Goal: Task Accomplishment & Management: Use online tool/utility

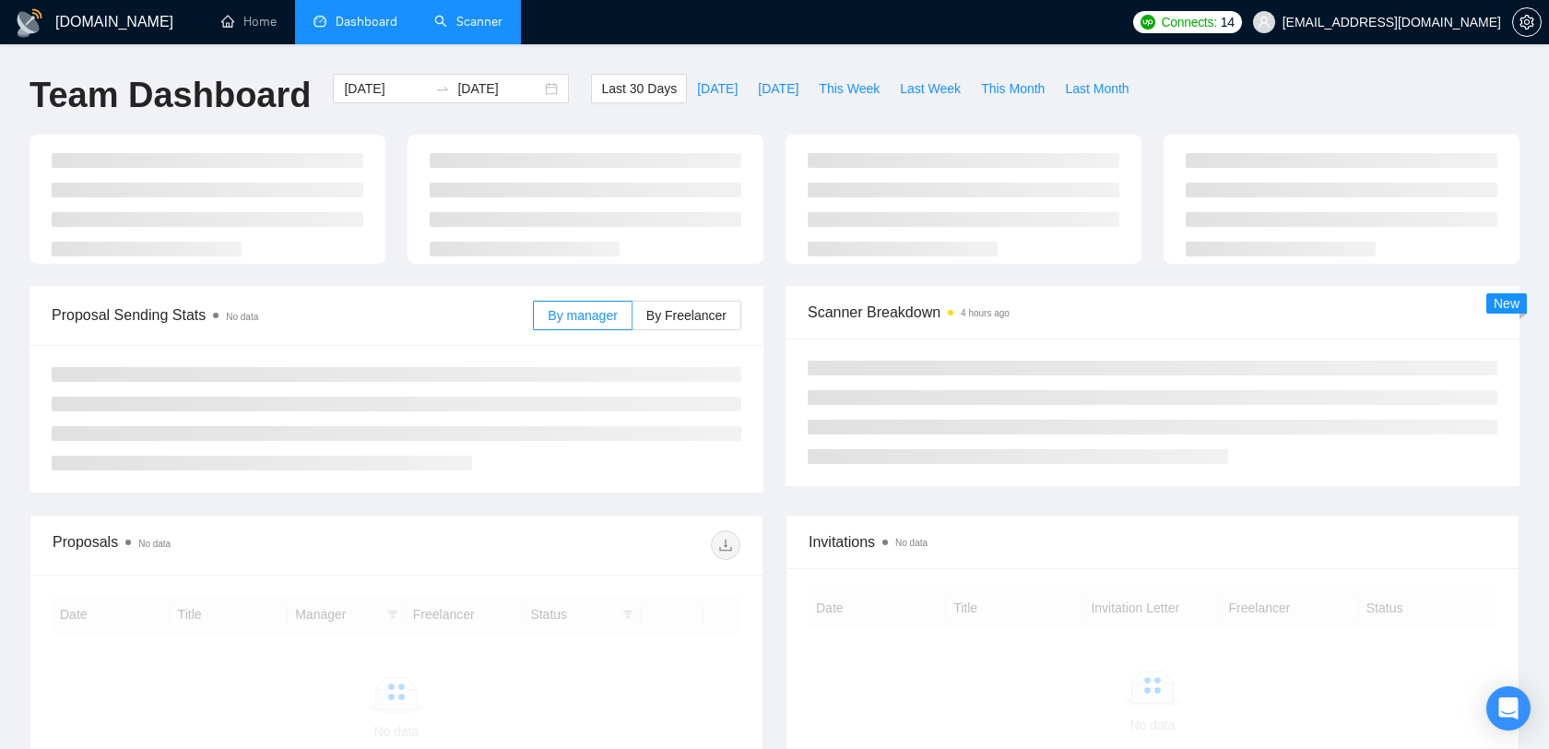
click at [452, 24] on link "Scanner" at bounding box center [468, 22] width 68 height 16
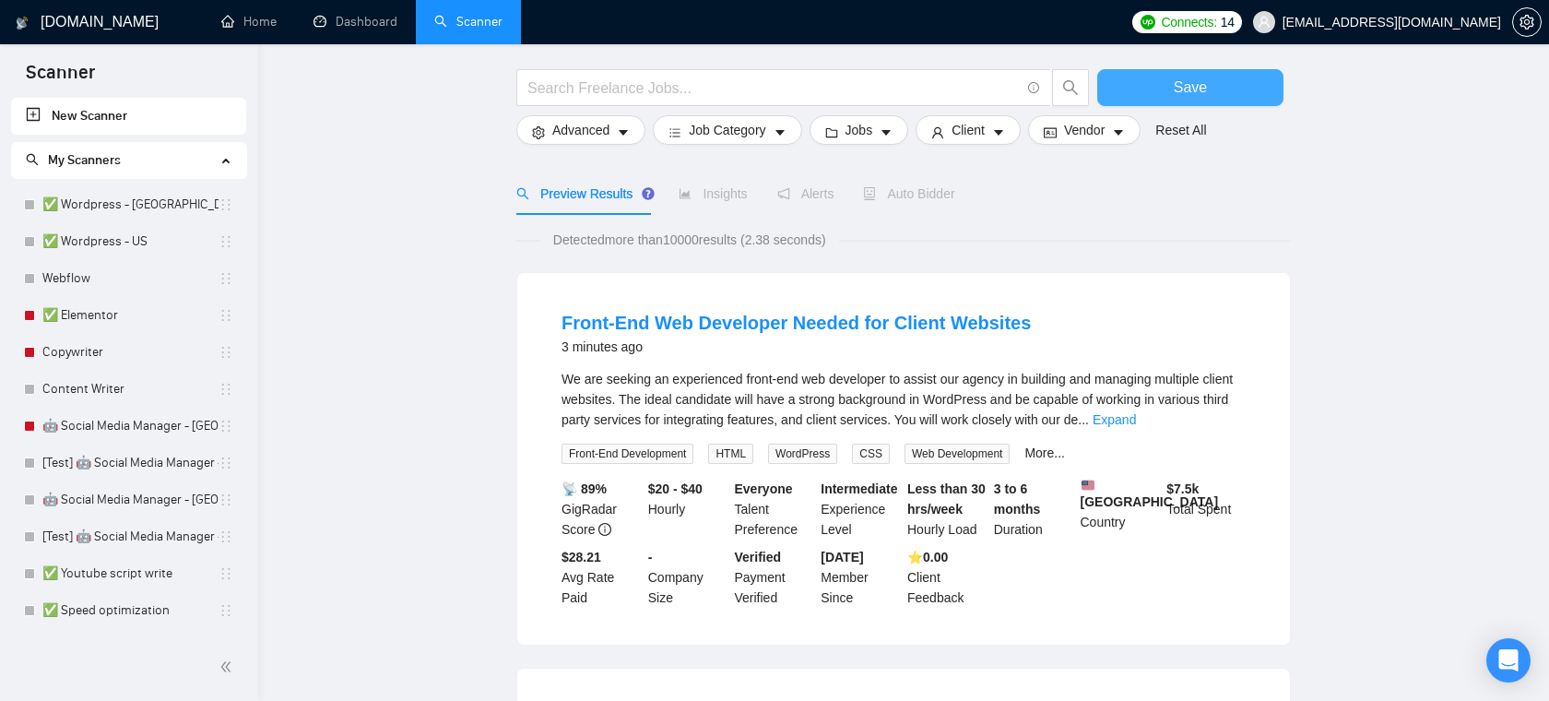
scroll to position [75, 0]
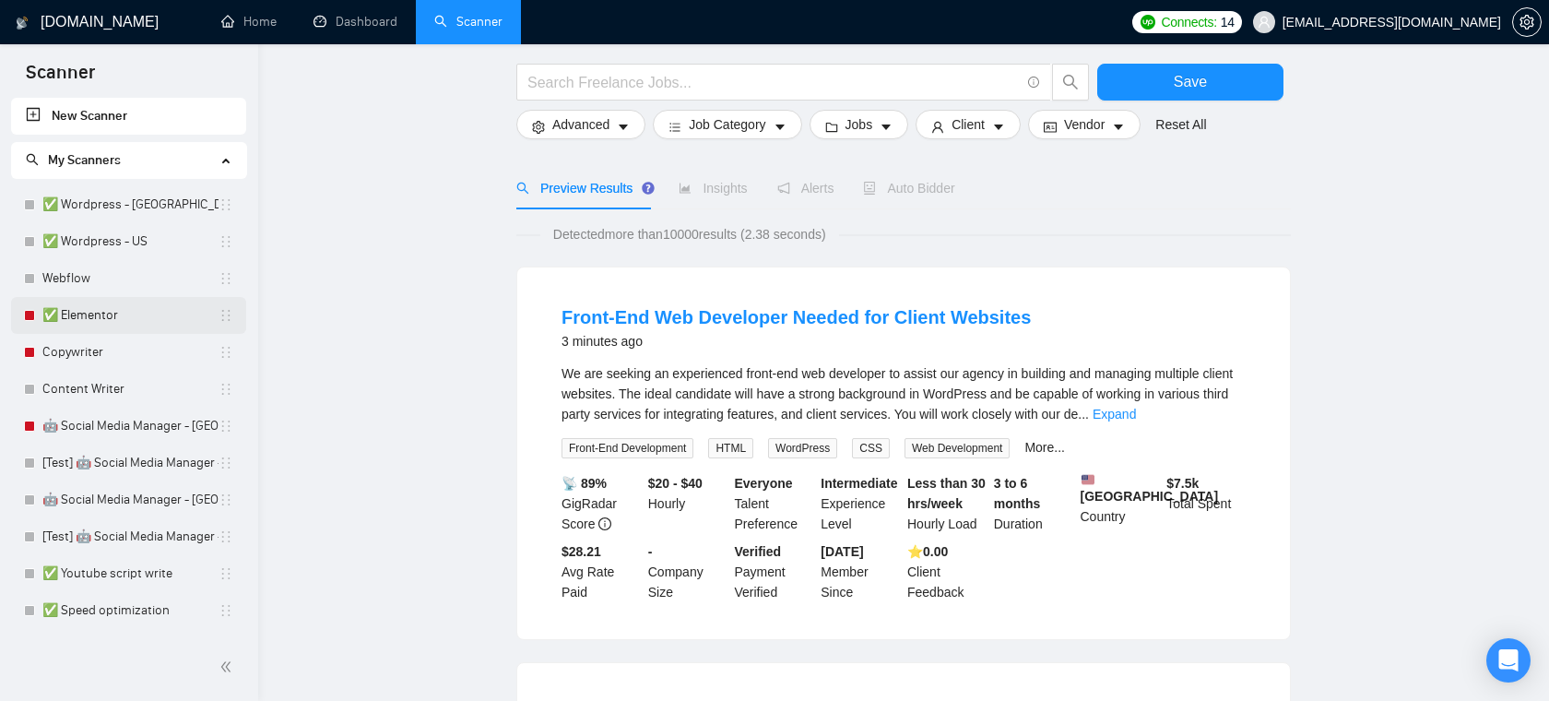
click at [113, 326] on link "✅ Elementor" at bounding box center [130, 315] width 176 height 37
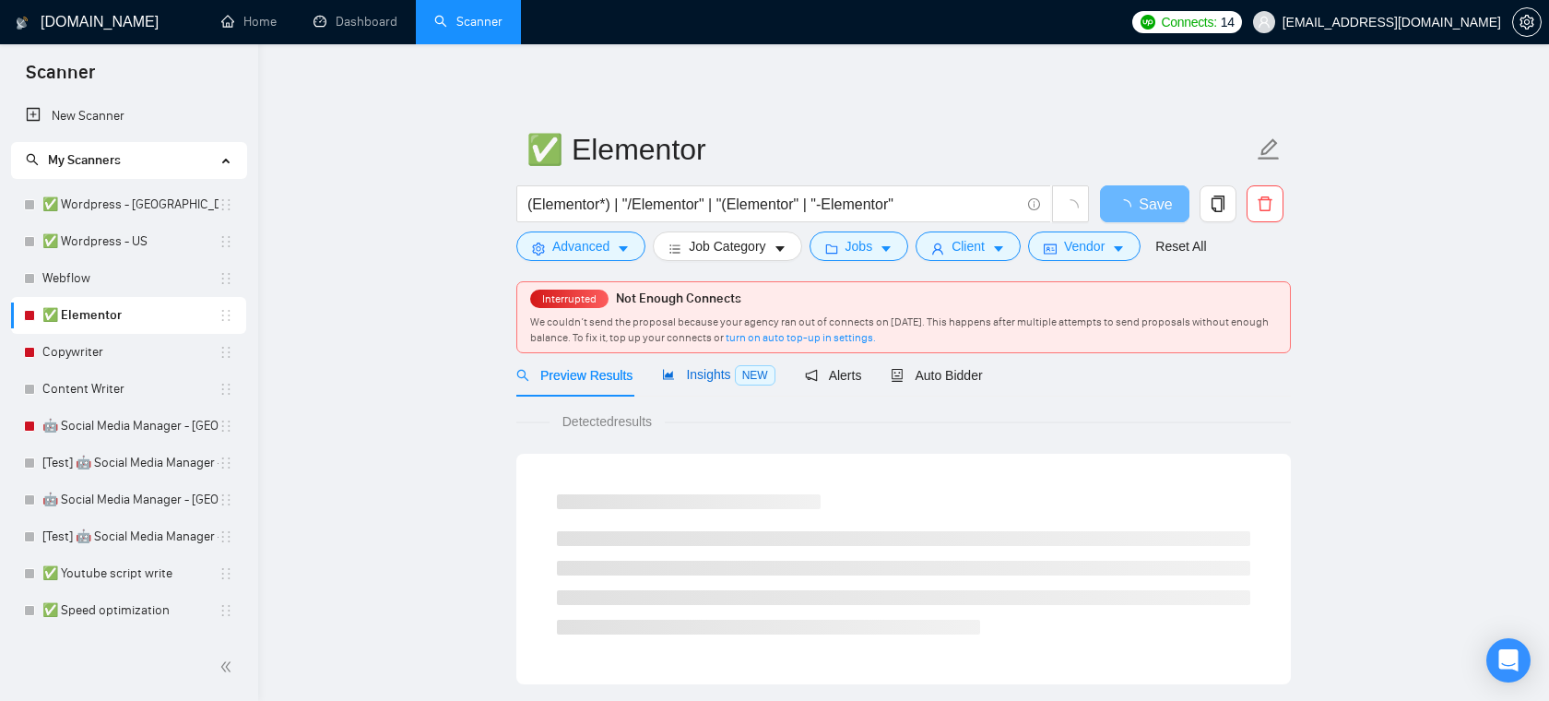
click at [718, 366] on div "Insights NEW" at bounding box center [718, 374] width 112 height 21
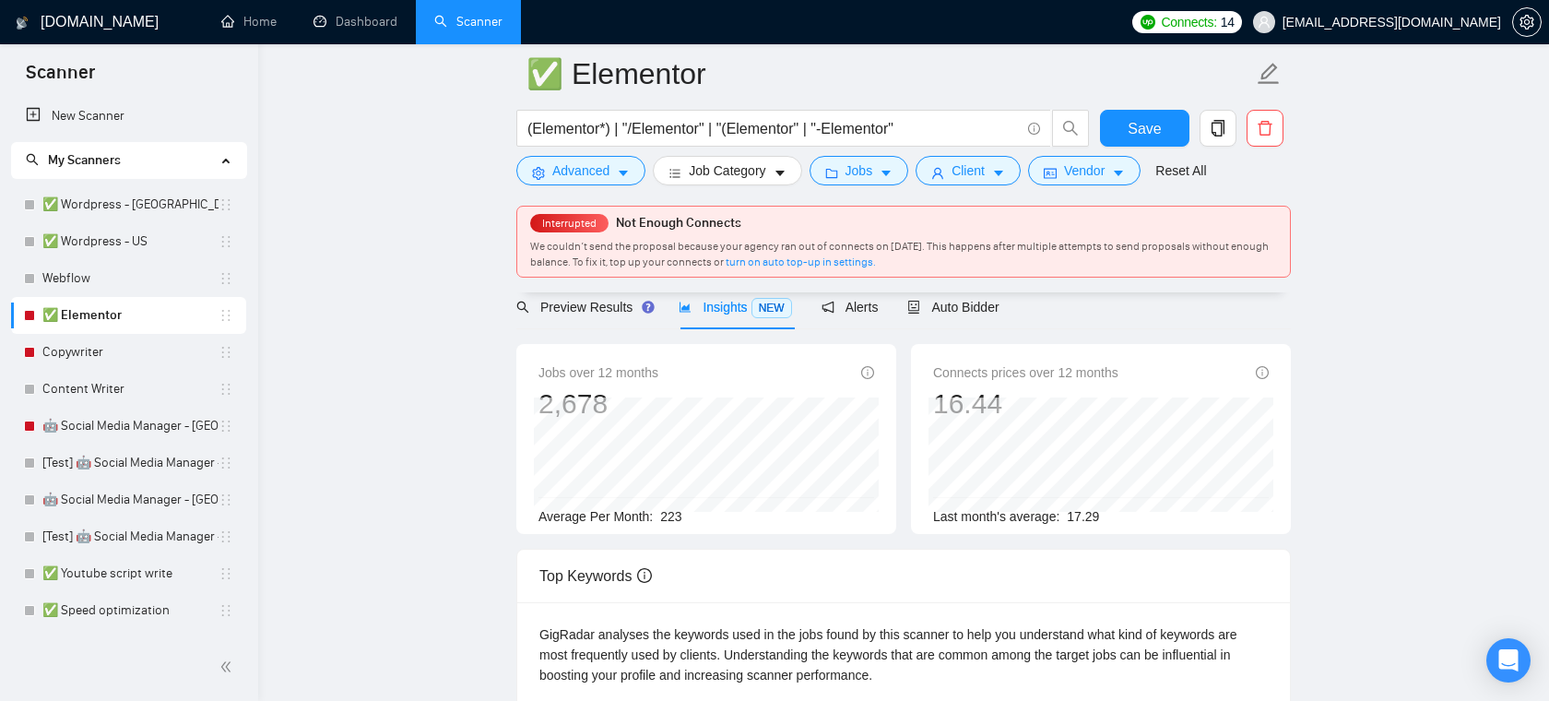
scroll to position [77, 0]
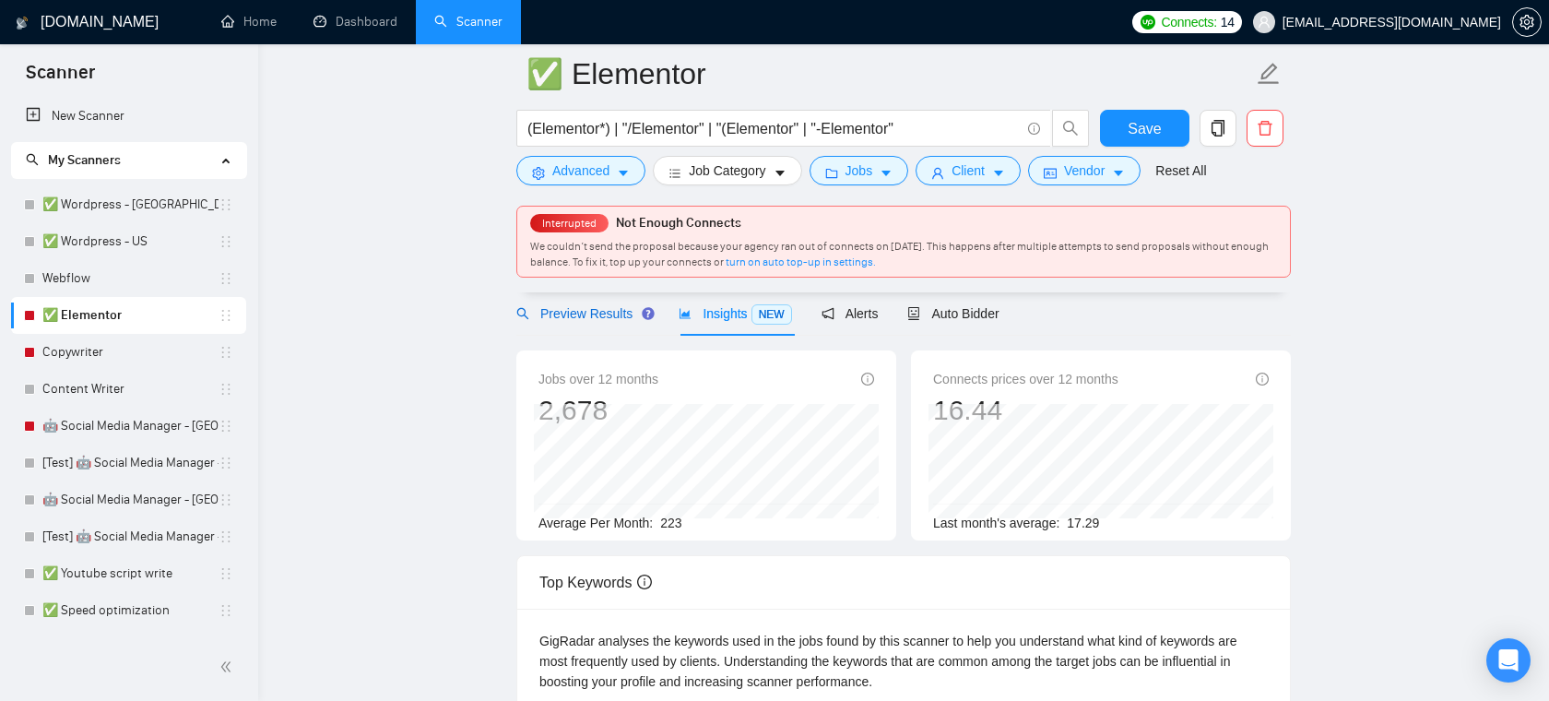
click at [594, 315] on span "Preview Results" at bounding box center [582, 313] width 133 height 15
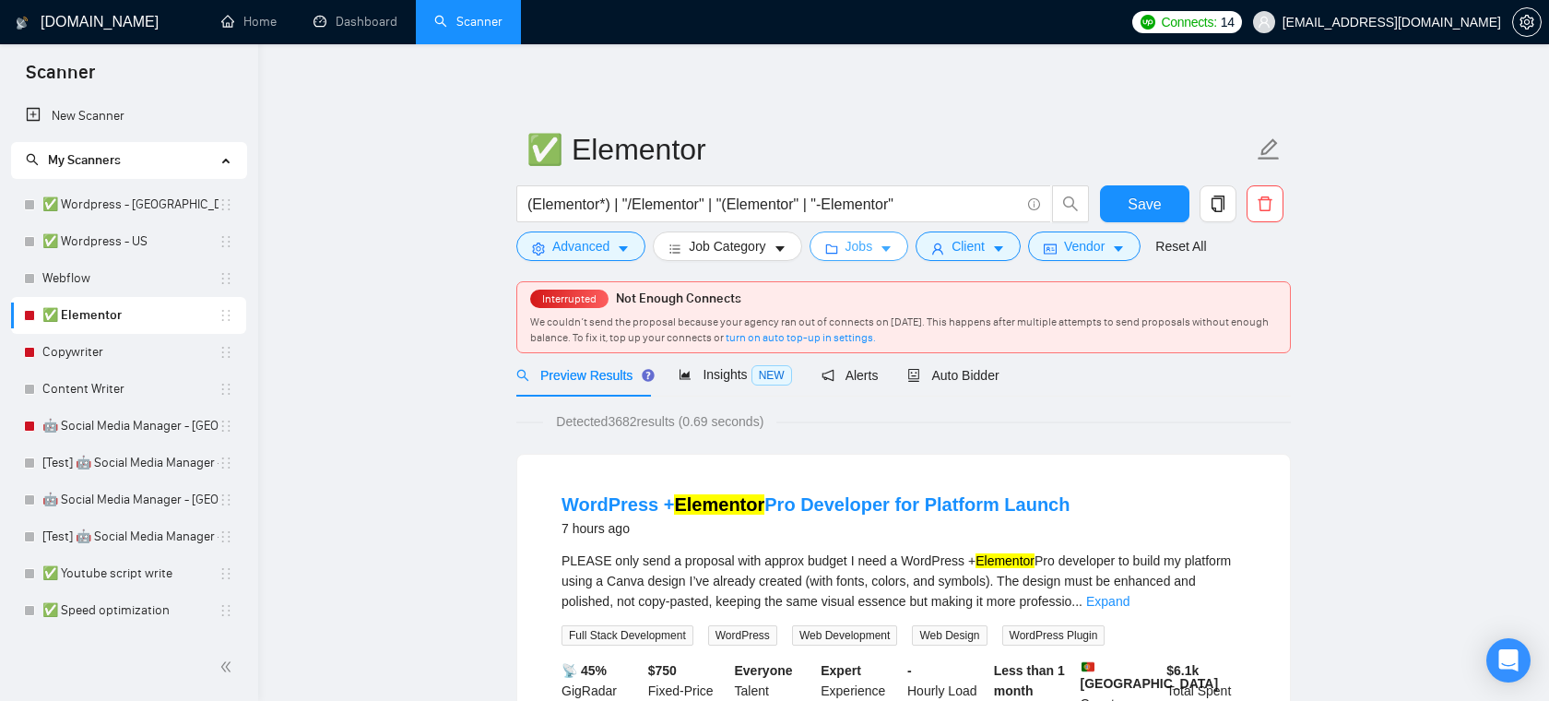
click at [884, 248] on button "Jobs" at bounding box center [860, 246] width 100 height 30
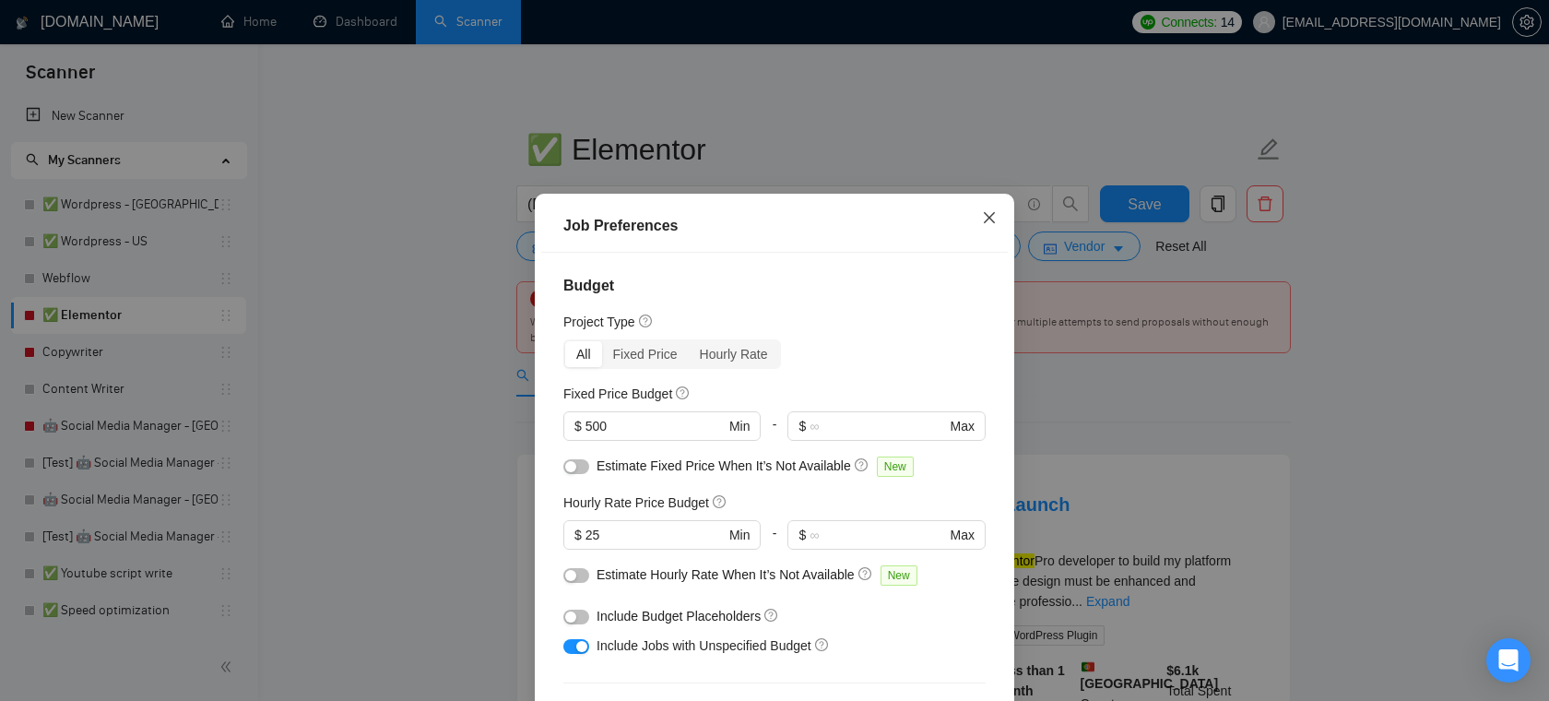
click at [989, 212] on icon "close" at bounding box center [989, 217] width 15 height 15
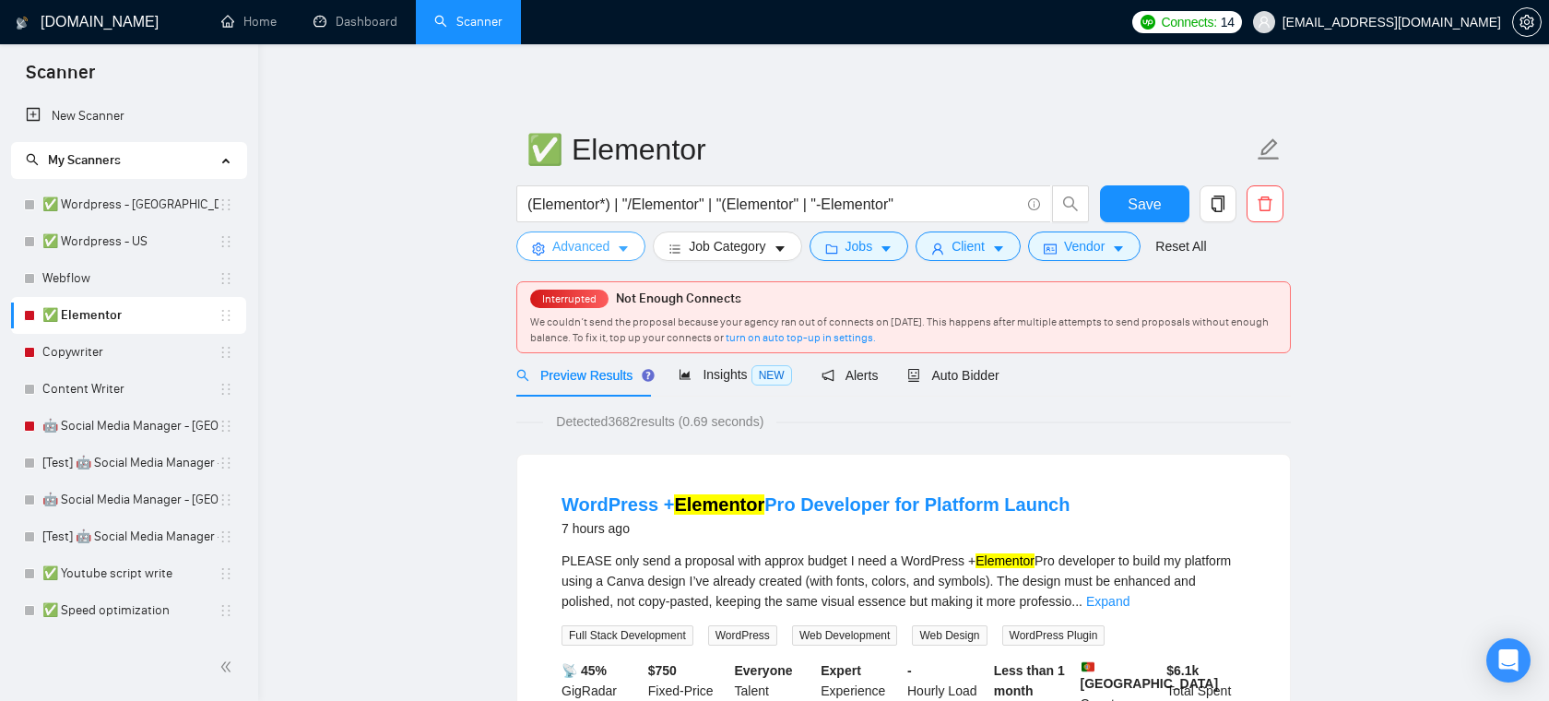
click at [605, 239] on span "Advanced" at bounding box center [580, 246] width 57 height 20
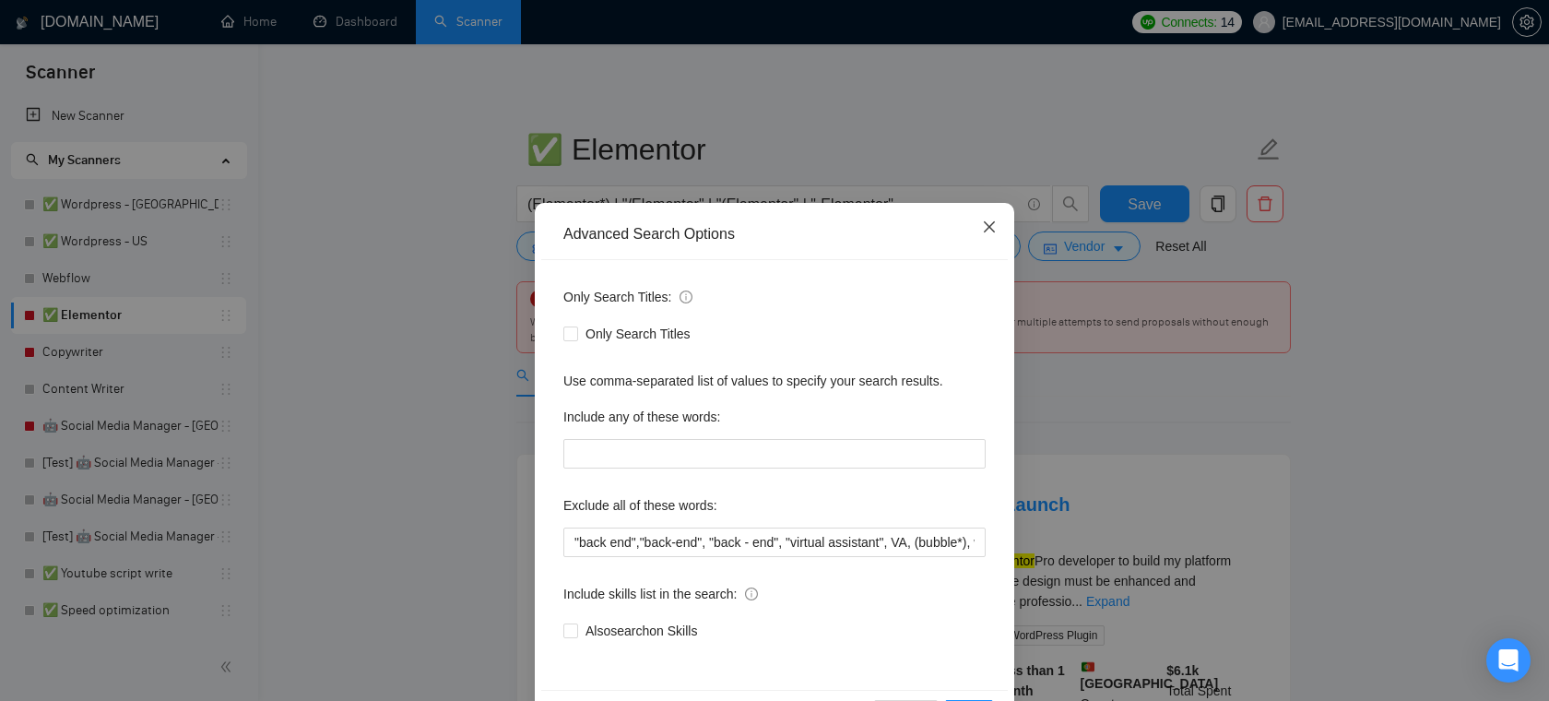
click at [998, 229] on span "Close" at bounding box center [990, 228] width 50 height 50
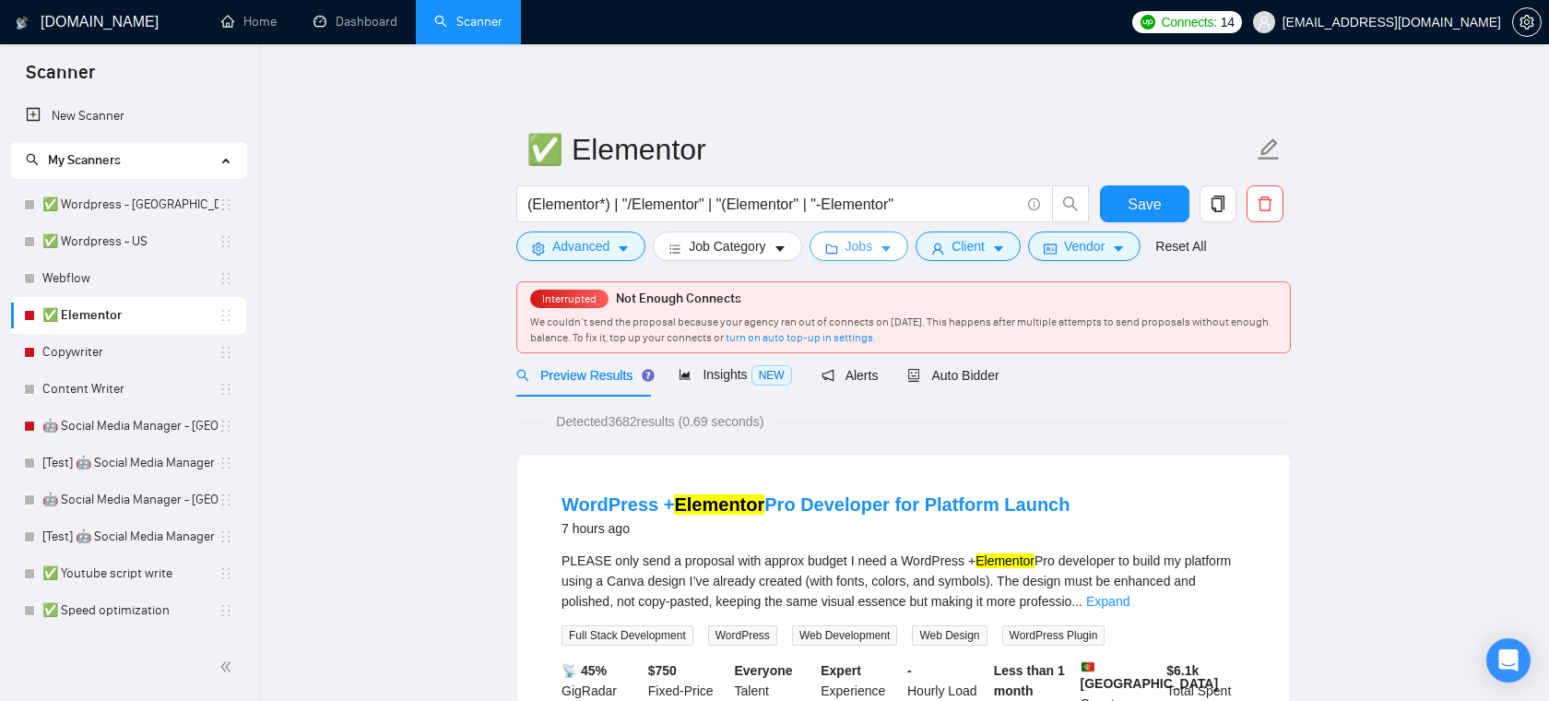
click at [899, 253] on button "Jobs" at bounding box center [860, 246] width 100 height 30
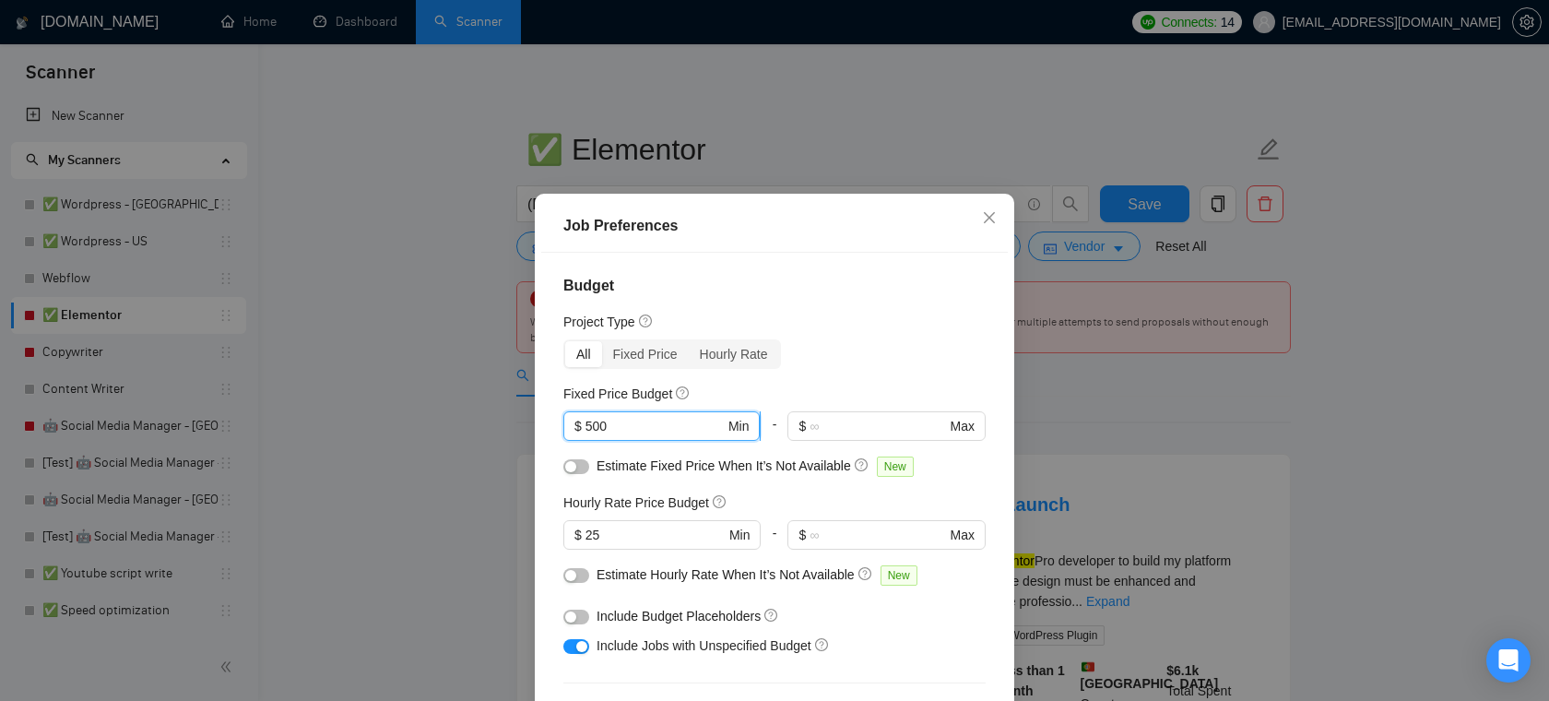
click at [632, 431] on input "500" at bounding box center [655, 426] width 139 height 20
click at [624, 525] on input "25" at bounding box center [655, 535] width 139 height 20
click at [657, 431] on input "500" at bounding box center [655, 426] width 139 height 20
click at [643, 537] on input "25" at bounding box center [655, 535] width 139 height 20
click at [995, 222] on icon "close" at bounding box center [989, 217] width 15 height 15
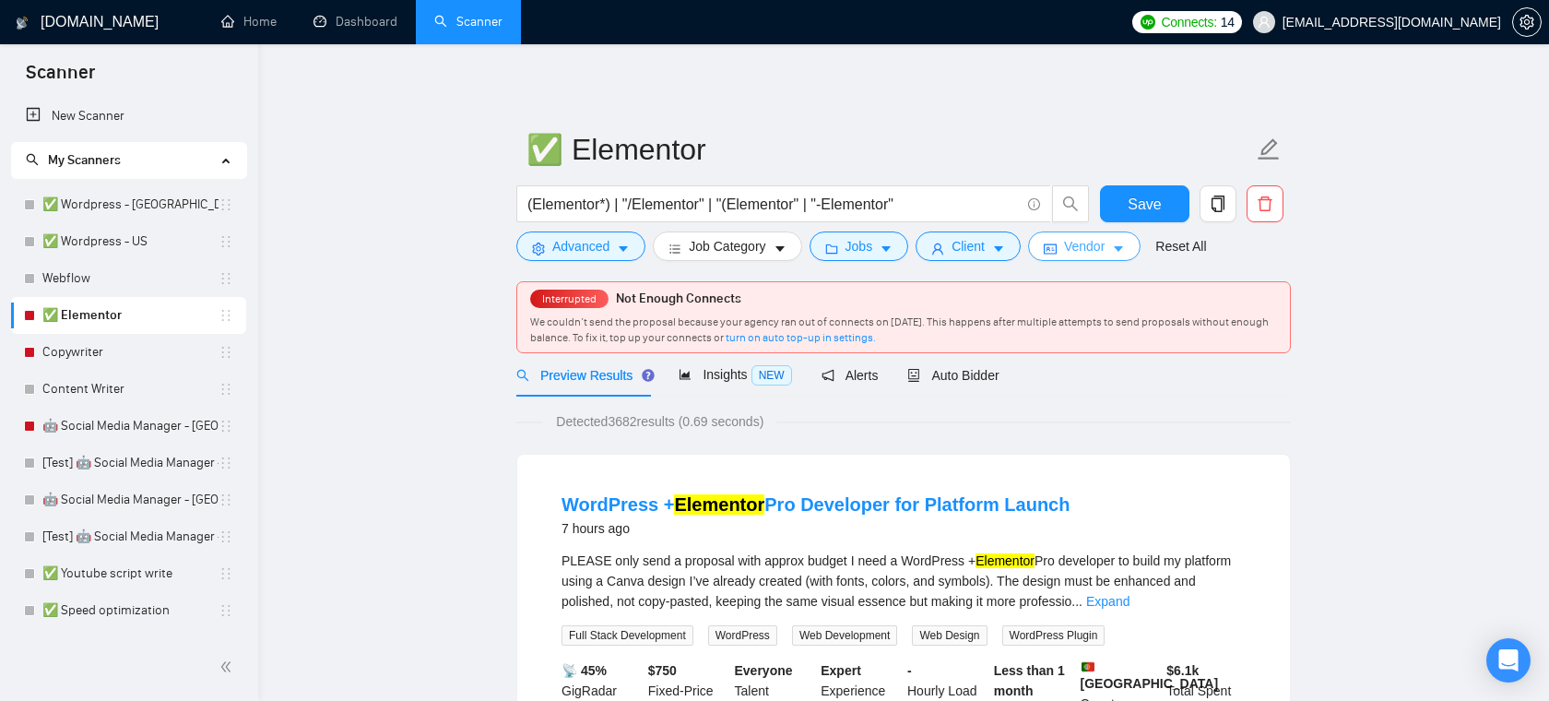
click at [1091, 255] on span "Vendor" at bounding box center [1084, 246] width 41 height 20
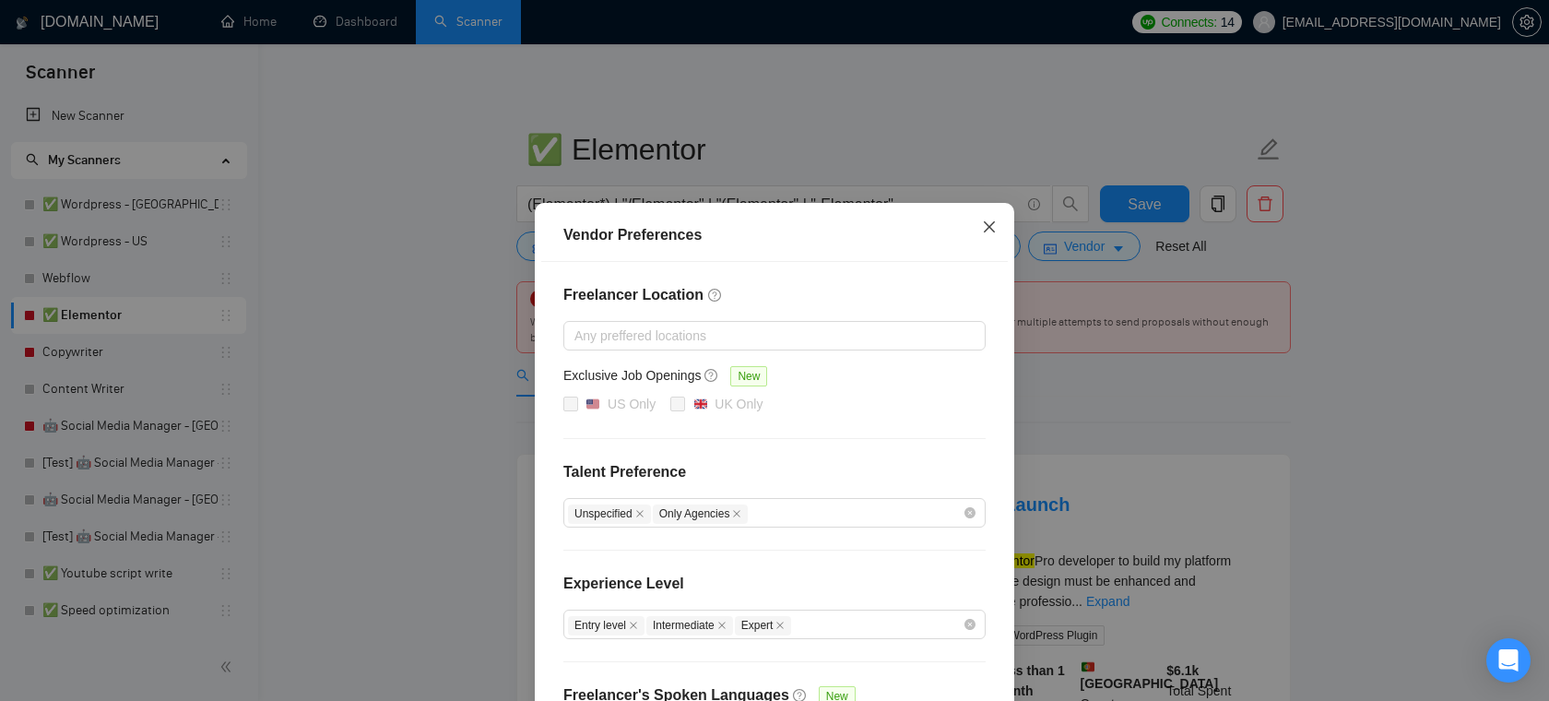
click at [989, 231] on icon "close" at bounding box center [989, 226] width 15 height 15
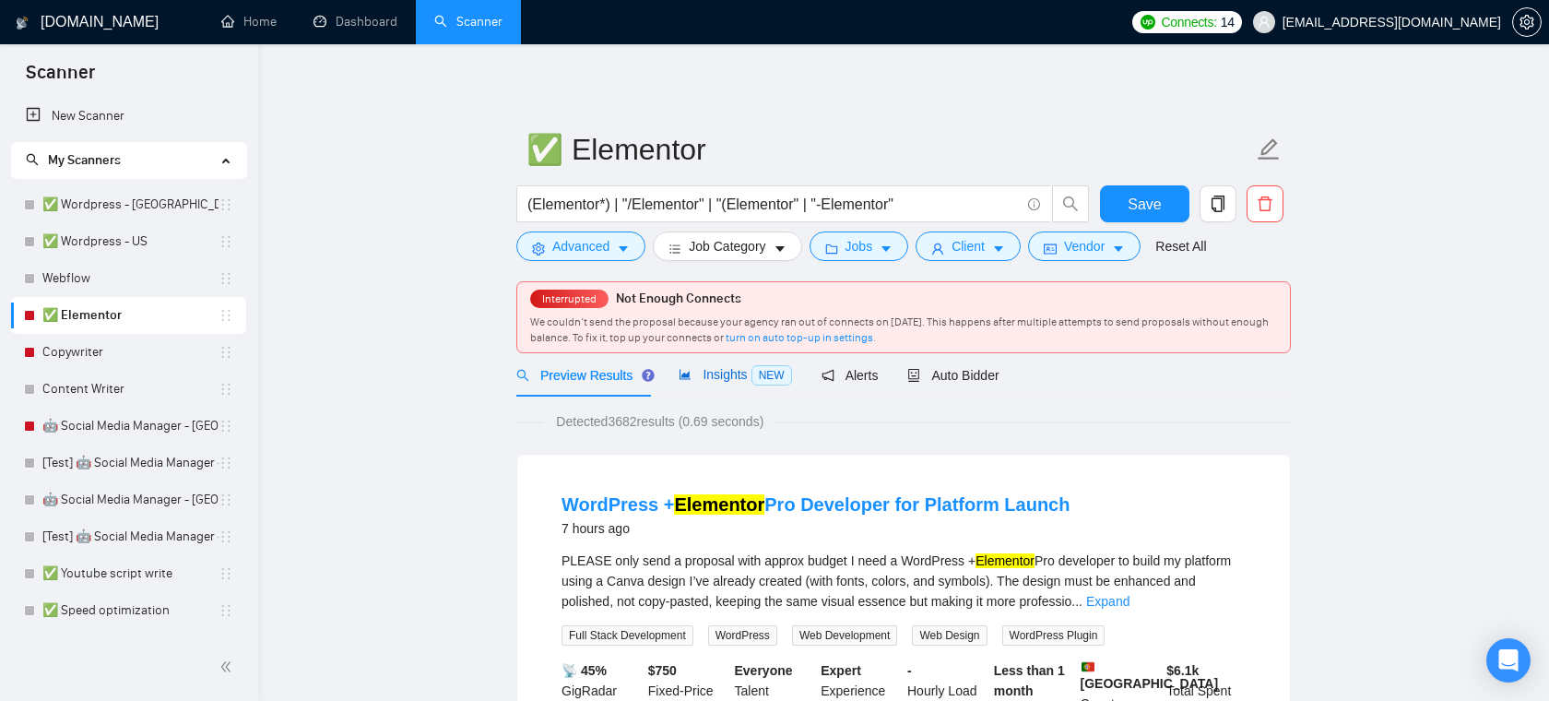
click at [722, 379] on span "Insights NEW" at bounding box center [735, 374] width 112 height 15
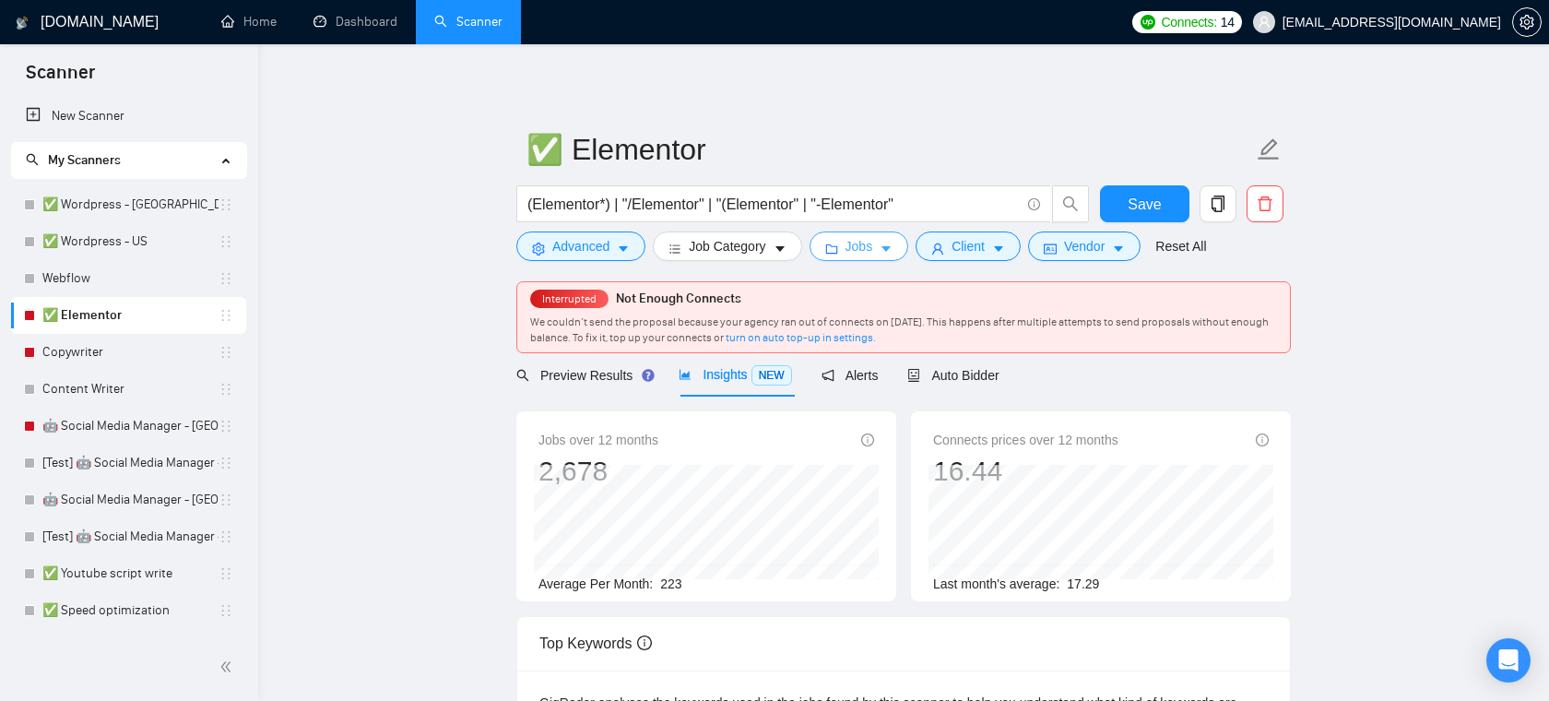
click at [873, 251] on span "Jobs" at bounding box center [860, 246] width 28 height 20
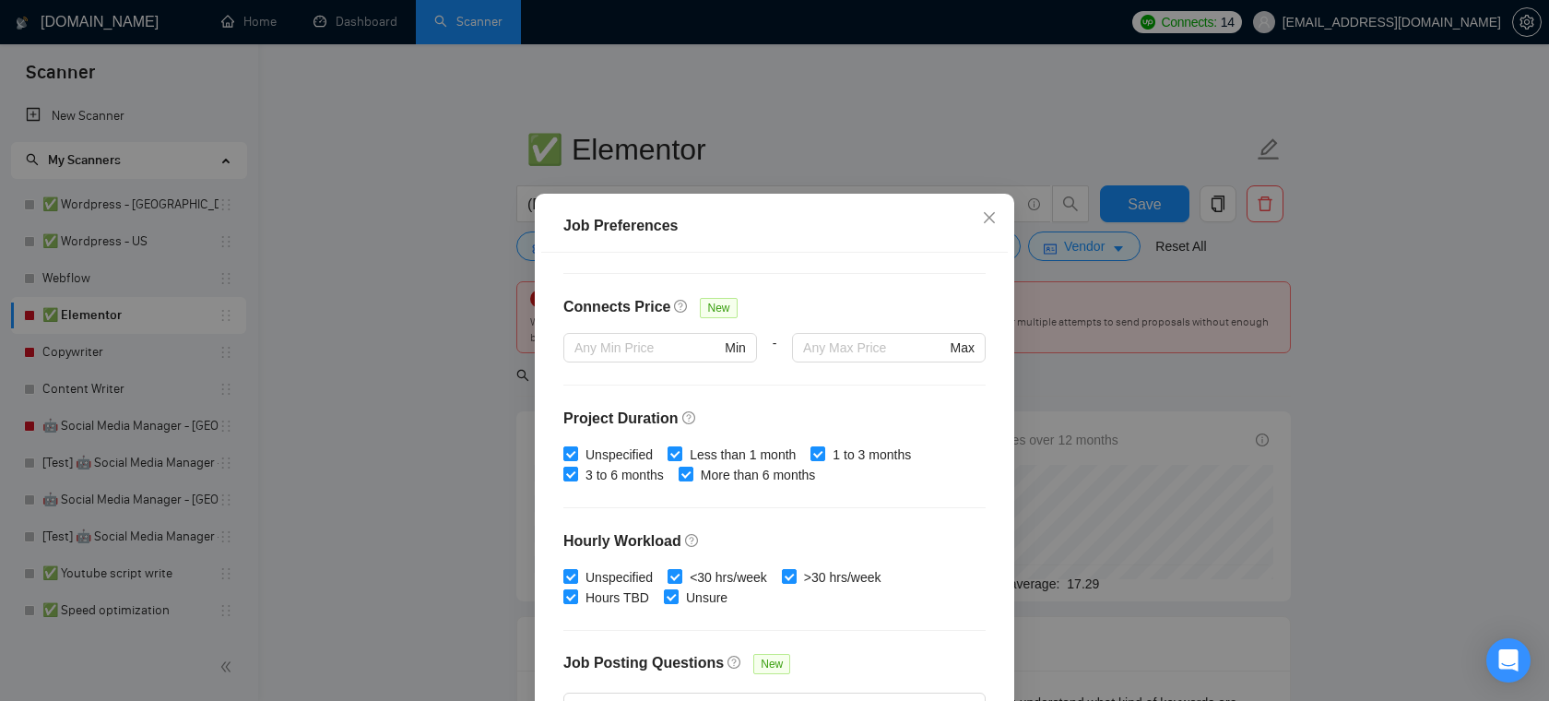
scroll to position [549, 0]
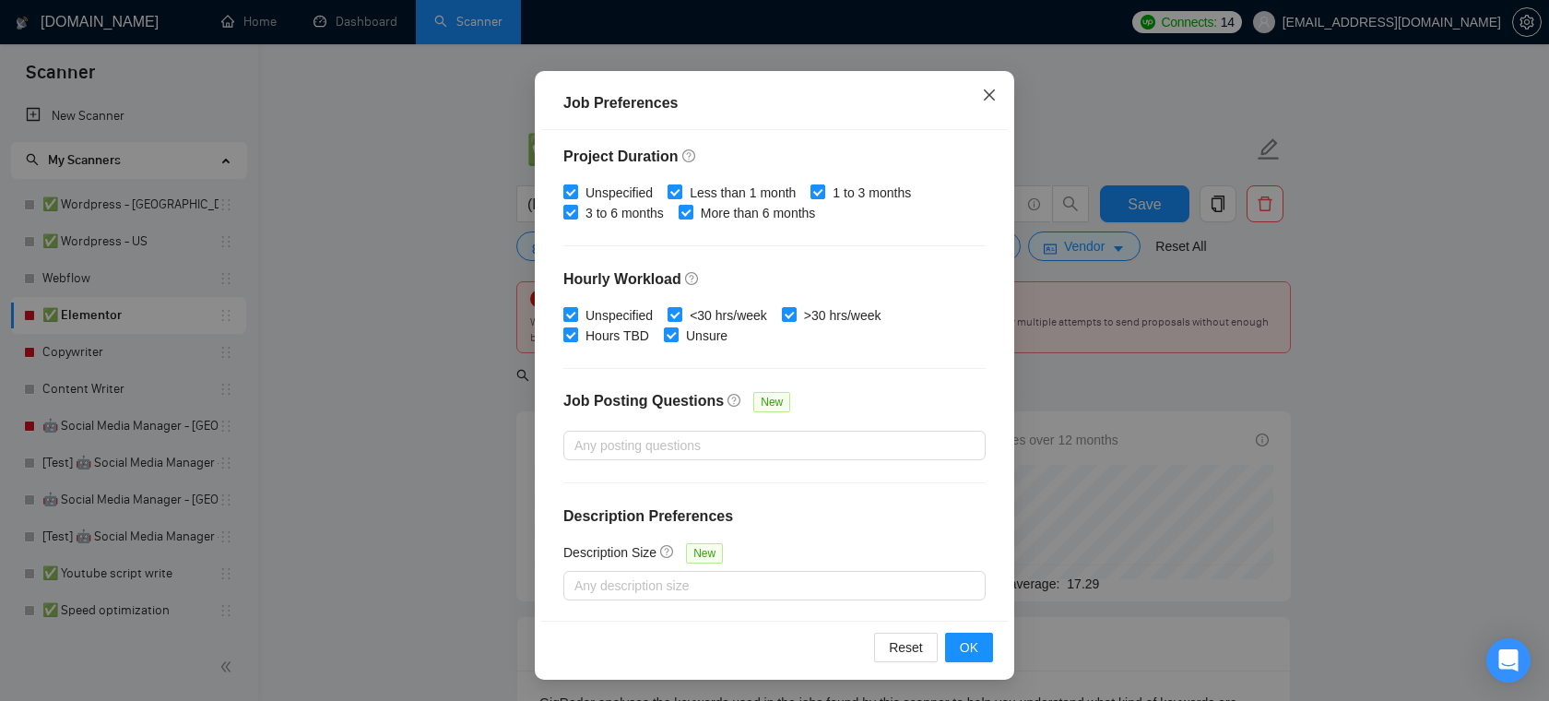
click at [982, 95] on icon "close" at bounding box center [989, 95] width 15 height 15
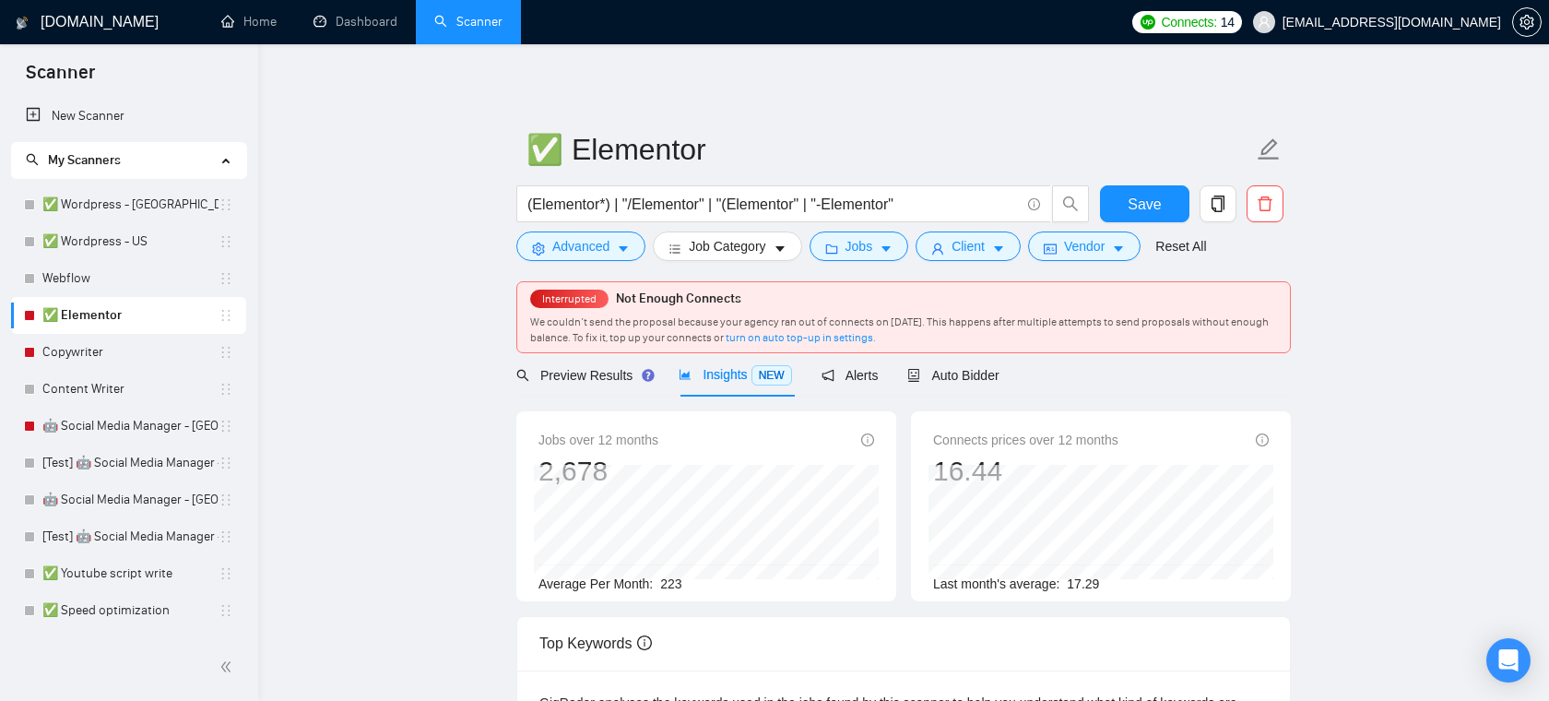
scroll to position [41, 0]
click at [985, 240] on span "Client" at bounding box center [968, 246] width 33 height 20
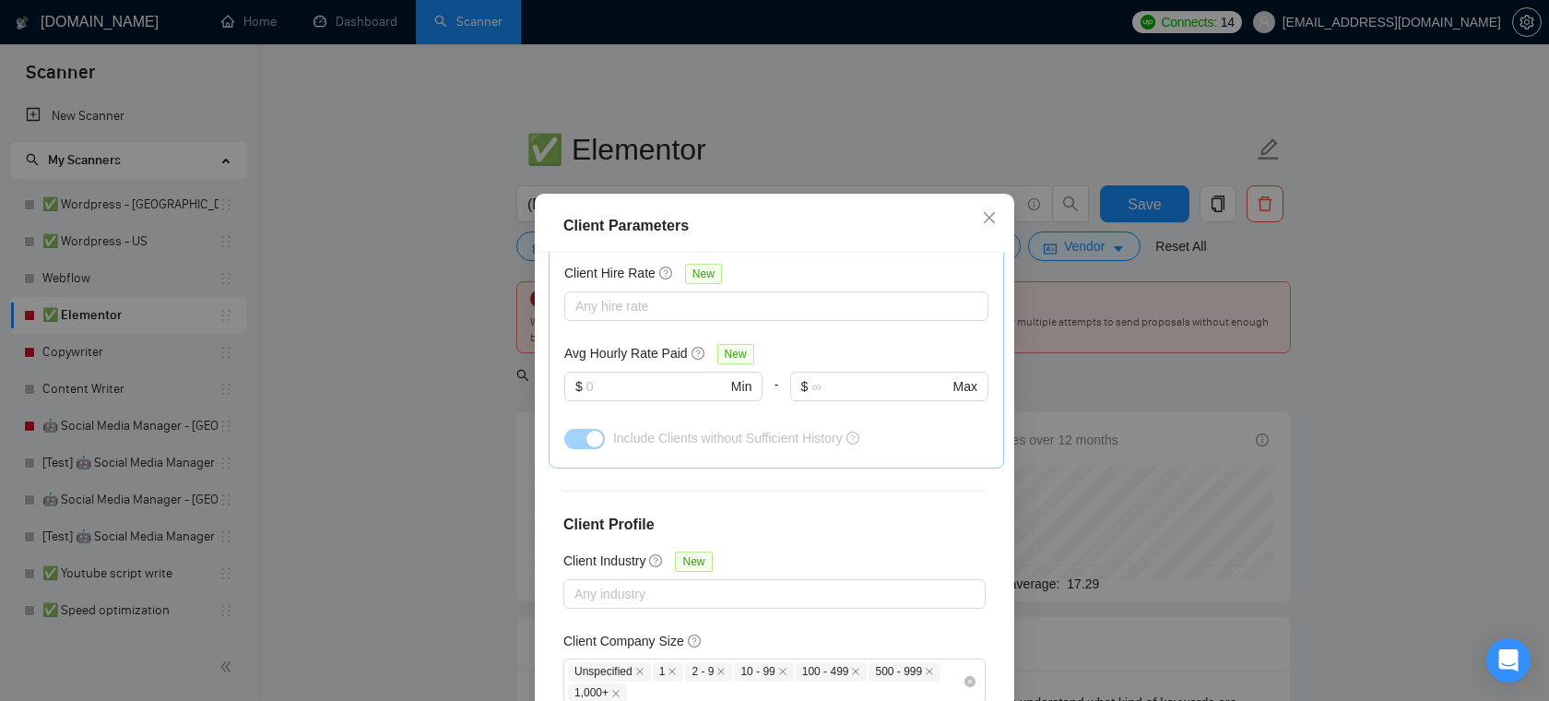
scroll to position [676, 0]
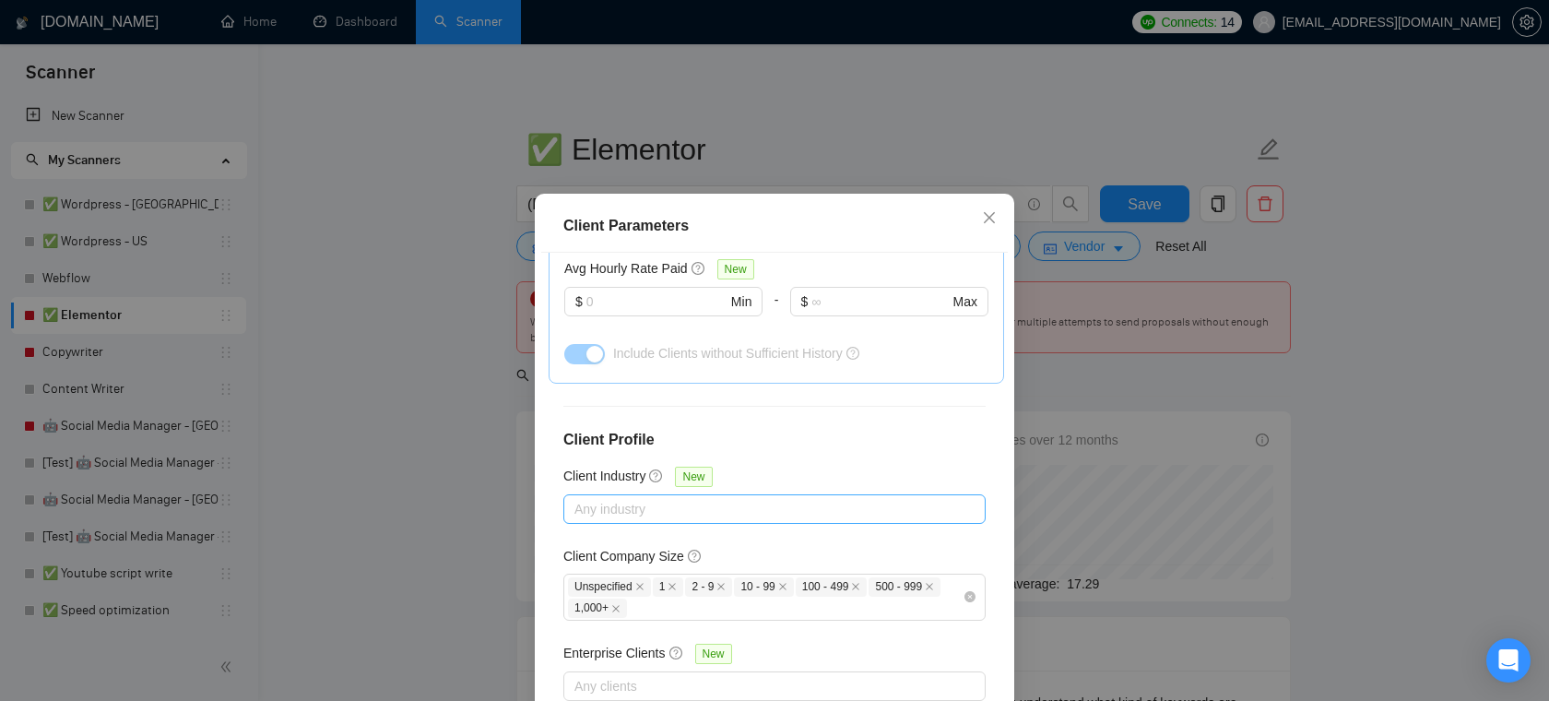
click at [720, 506] on div at bounding box center [765, 509] width 395 height 22
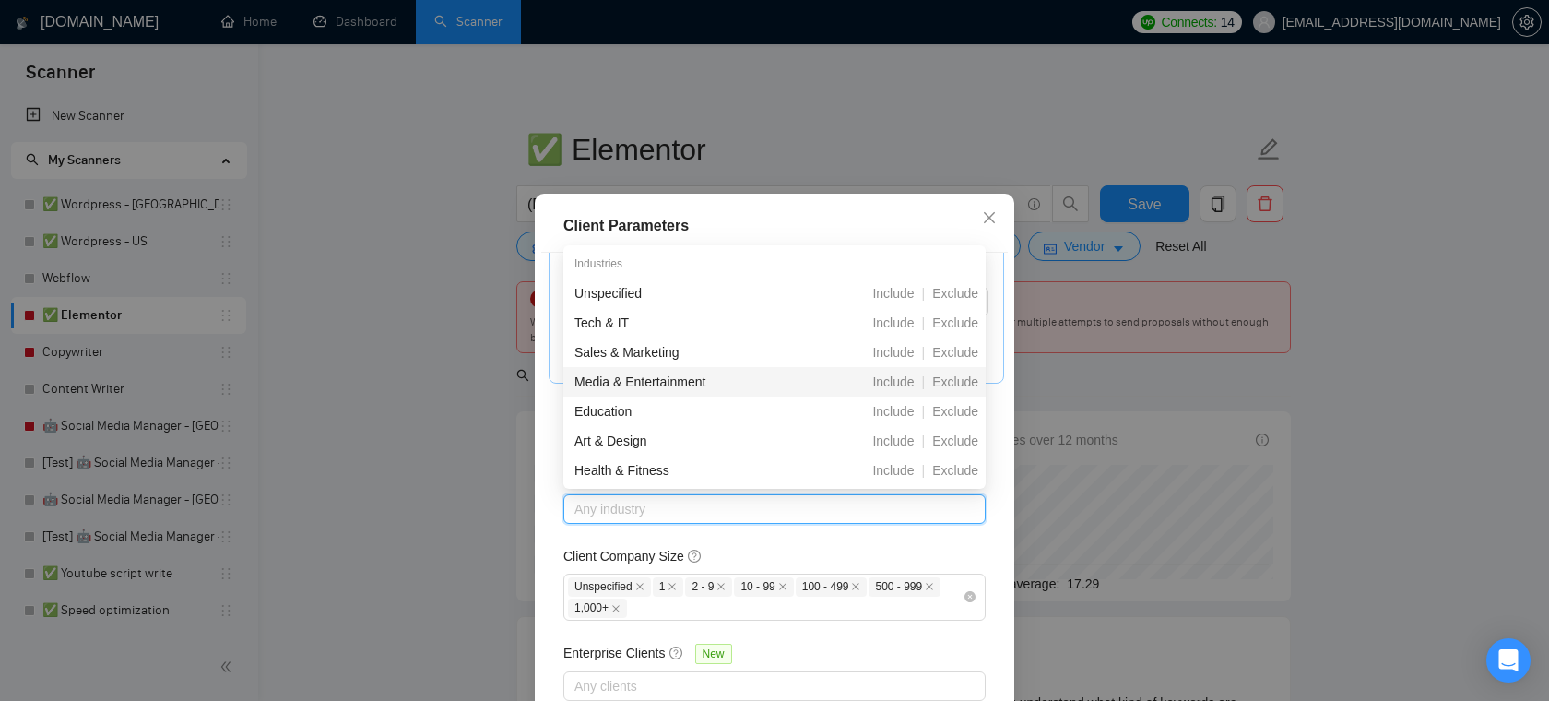
click at [1071, 375] on div "Client Parameters Client Location Include Client Countries Select Exclude Clien…" at bounding box center [774, 350] width 1549 height 701
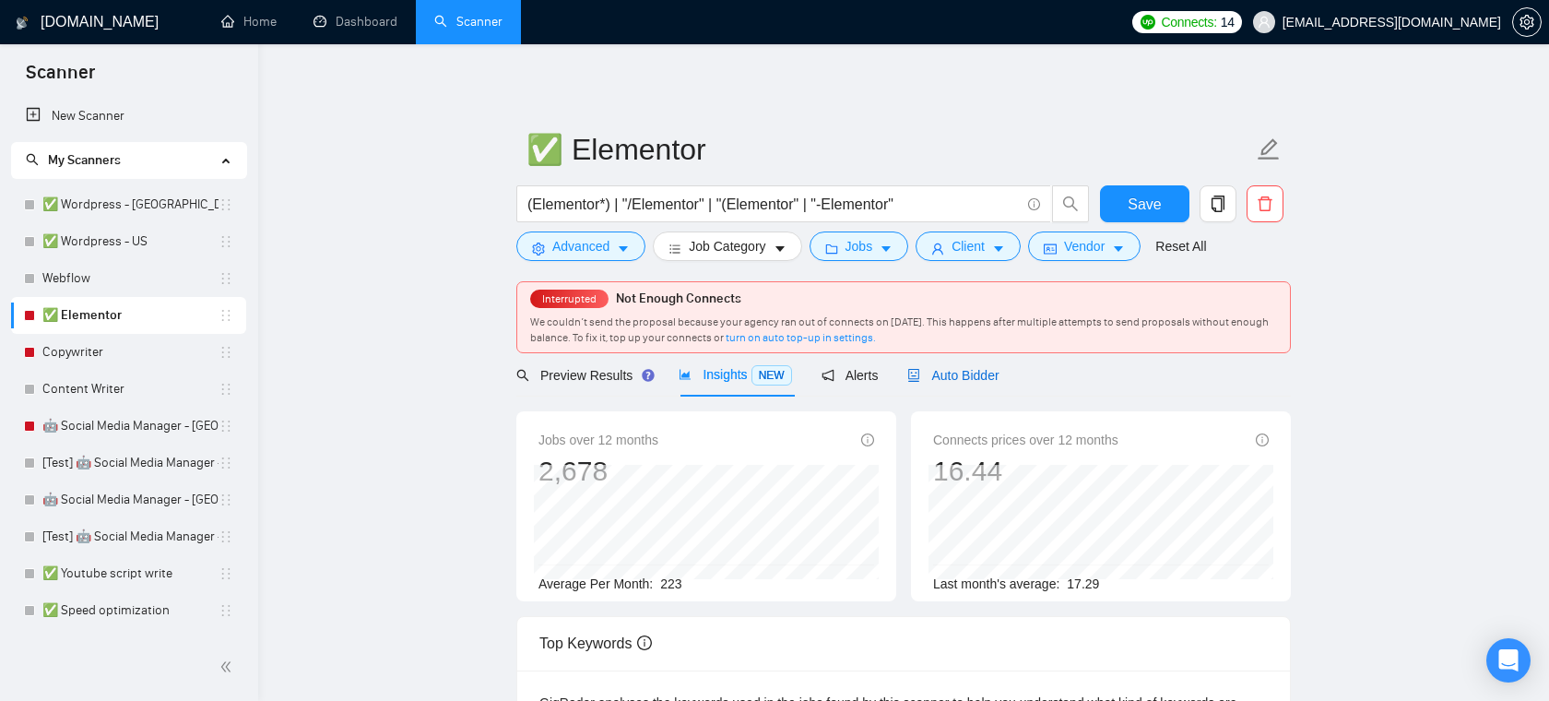
click at [941, 373] on span "Auto Bidder" at bounding box center [952, 375] width 91 height 15
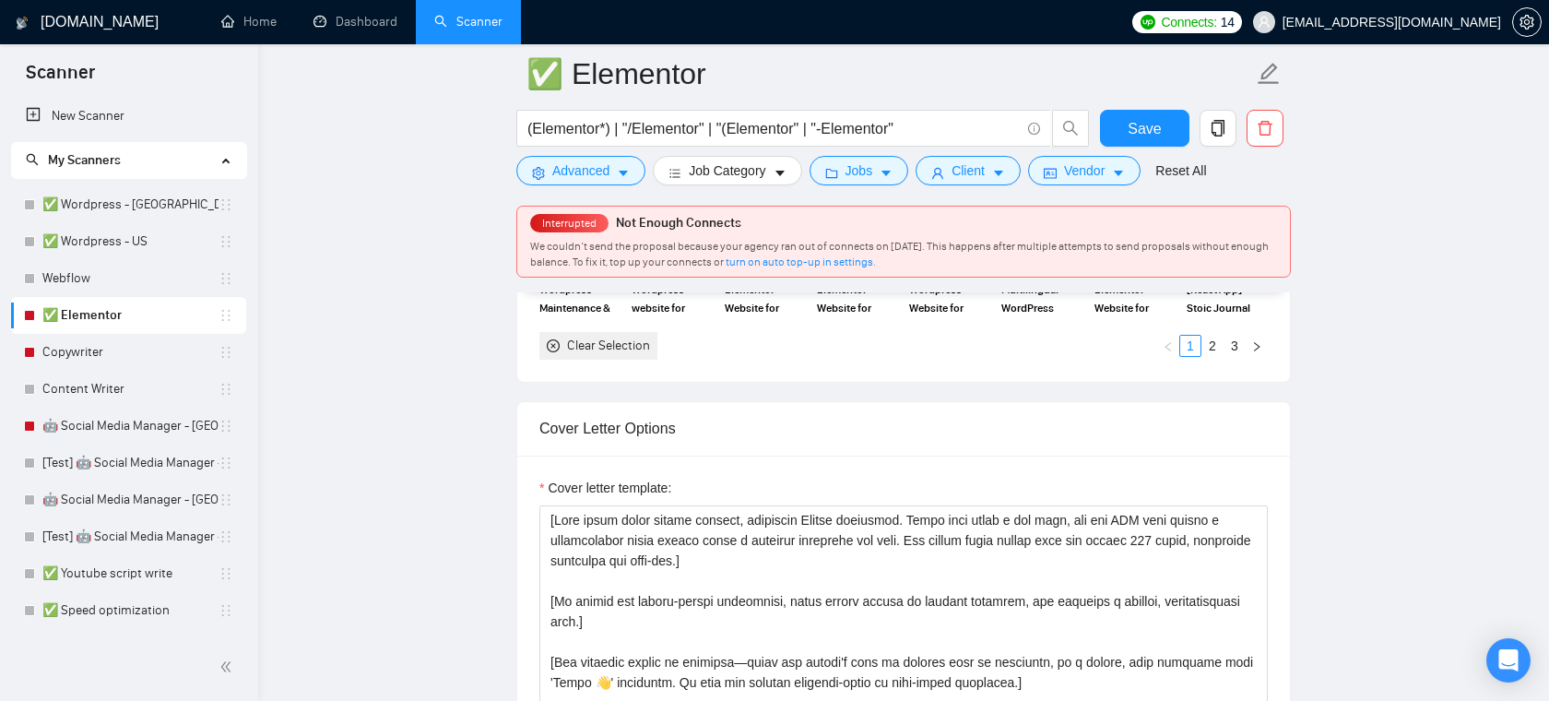
scroll to position [1963, 0]
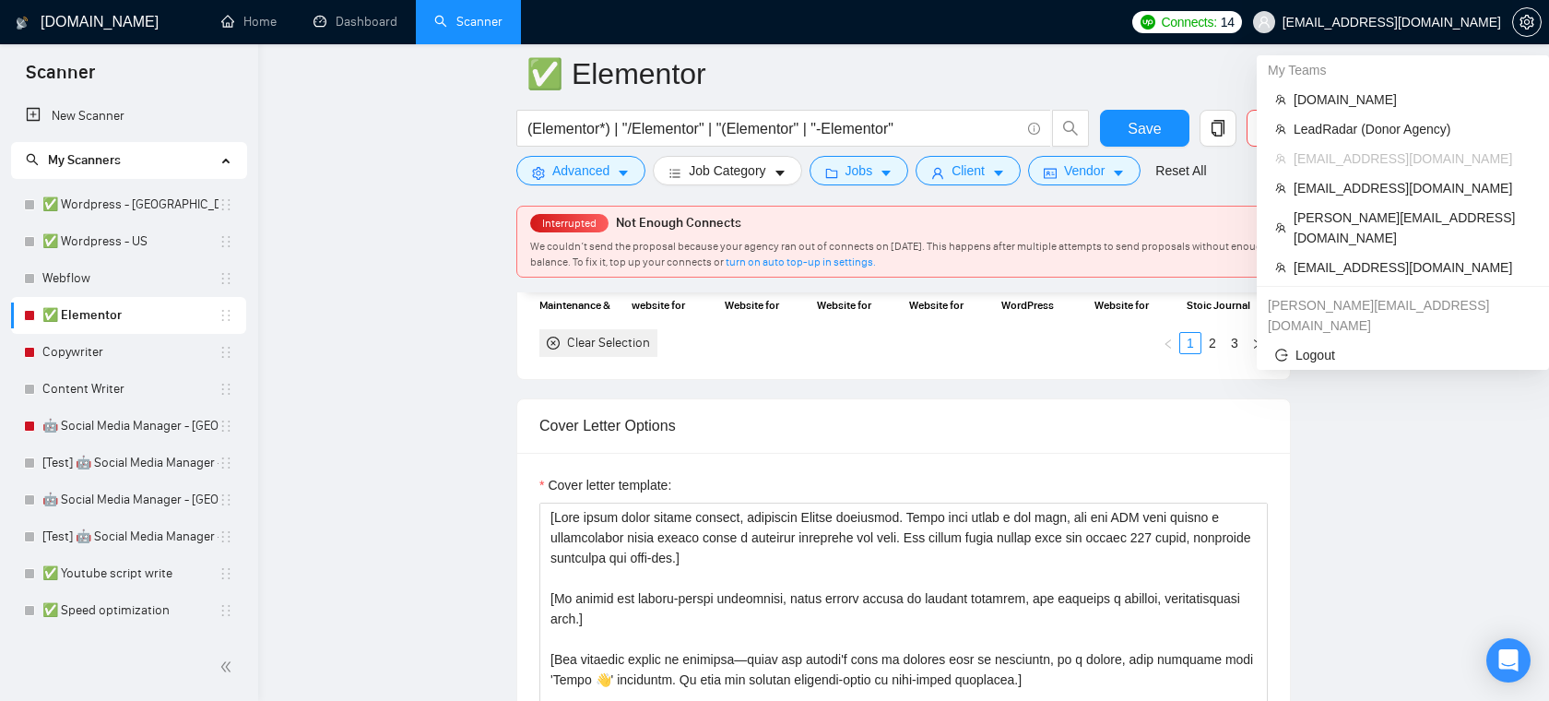
click at [1450, 22] on span "[EMAIL_ADDRESS][DOMAIN_NAME]" at bounding box center [1392, 22] width 219 height 0
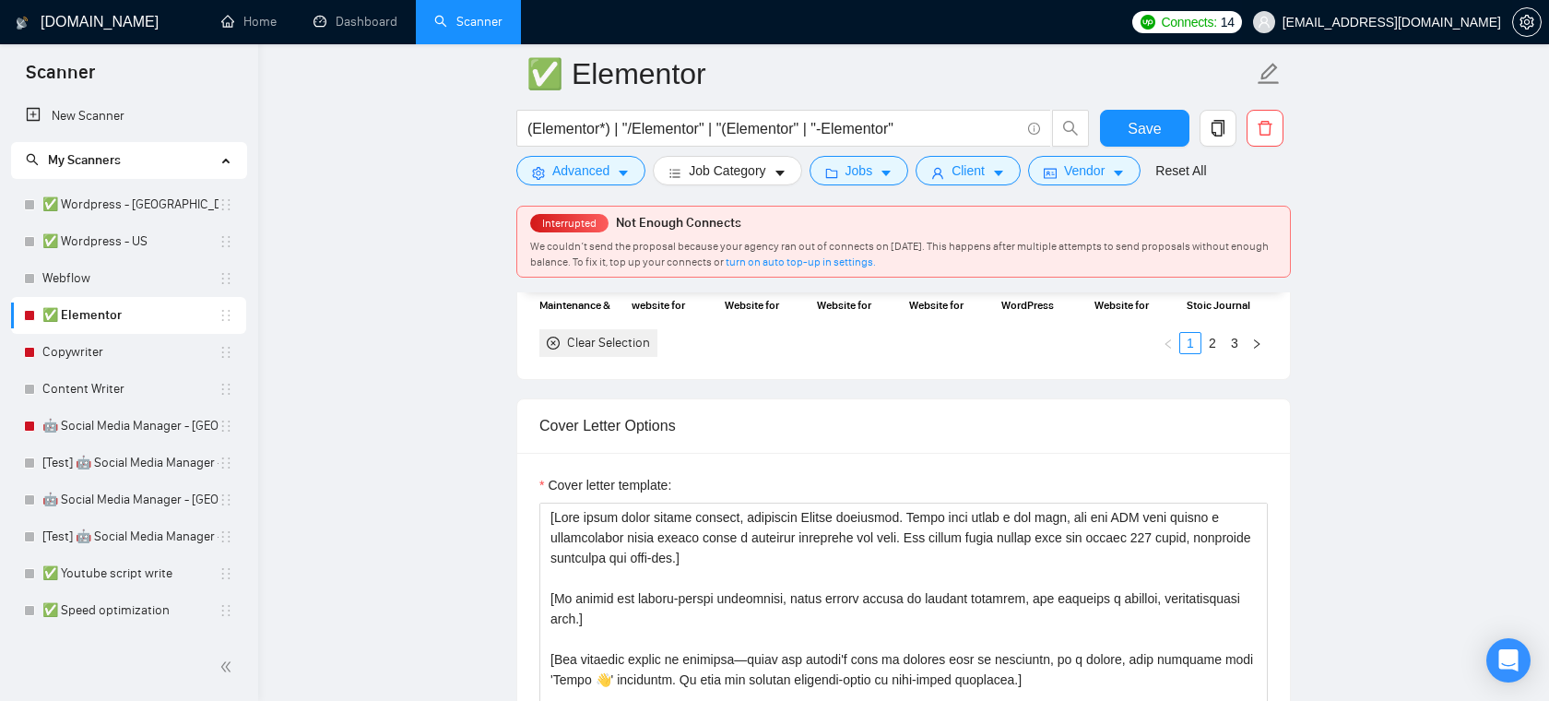
click at [1405, 22] on span "[EMAIL_ADDRESS][DOMAIN_NAME]" at bounding box center [1392, 22] width 219 height 0
click at [671, 556] on textarea "Cover letter template:" at bounding box center [903, 710] width 728 height 415
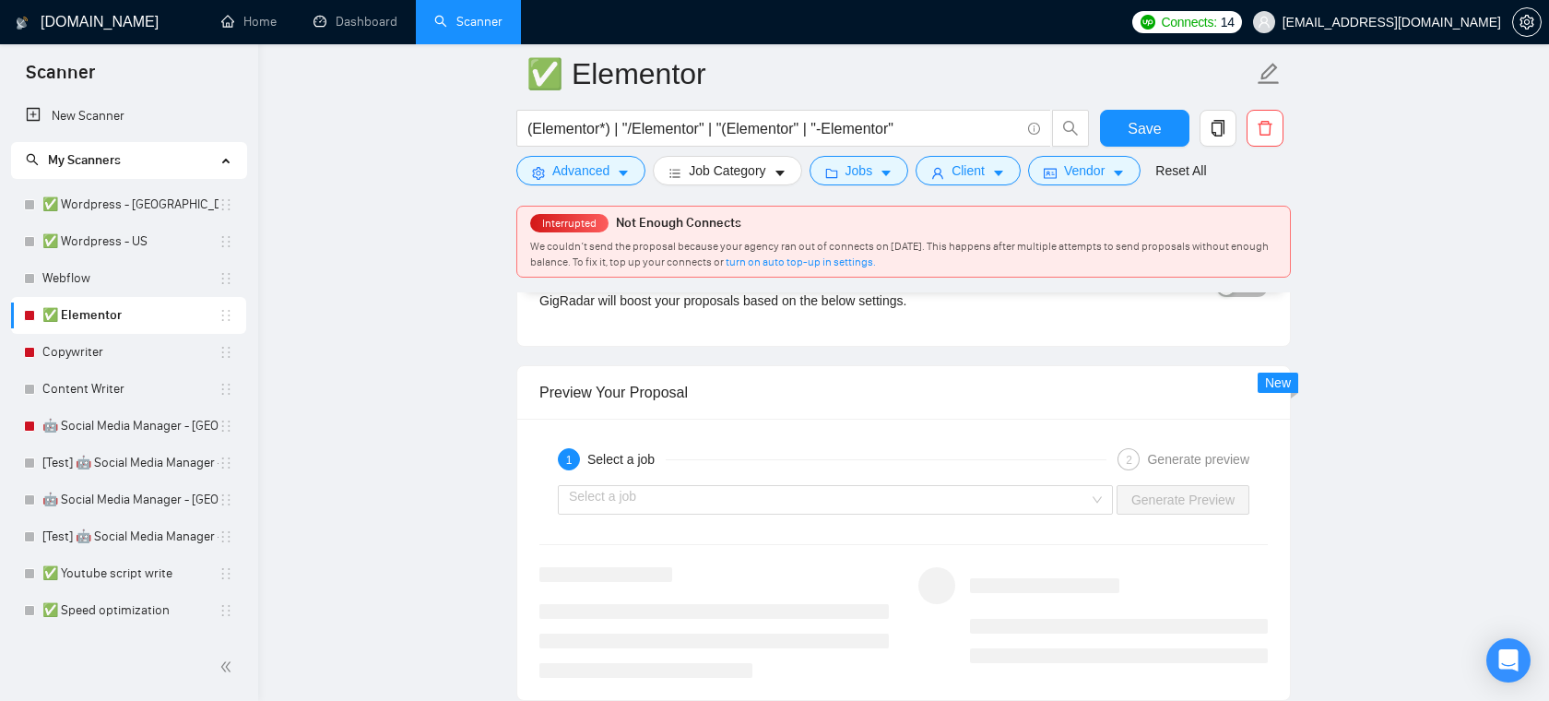
scroll to position [3493, 0]
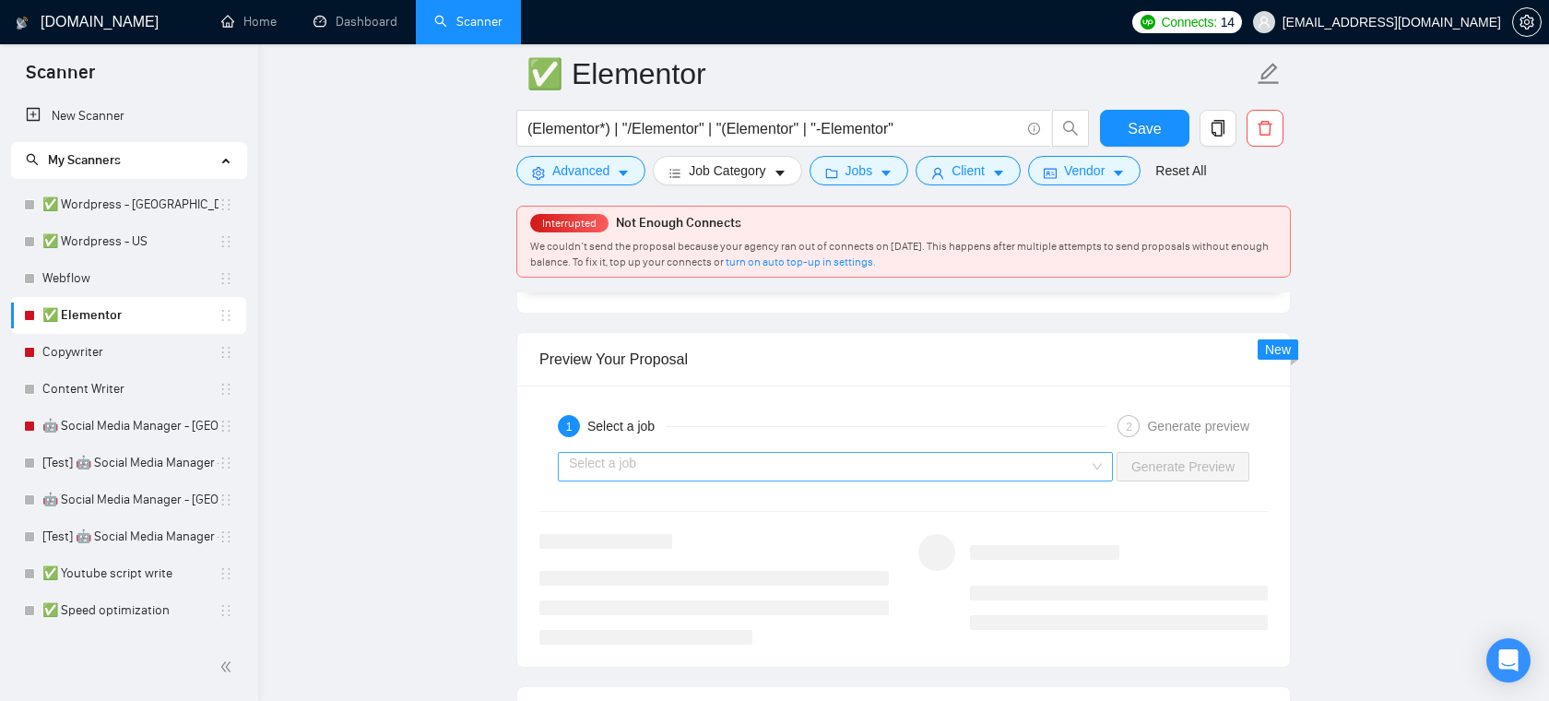
click at [788, 467] on input "search" at bounding box center [829, 467] width 520 height 28
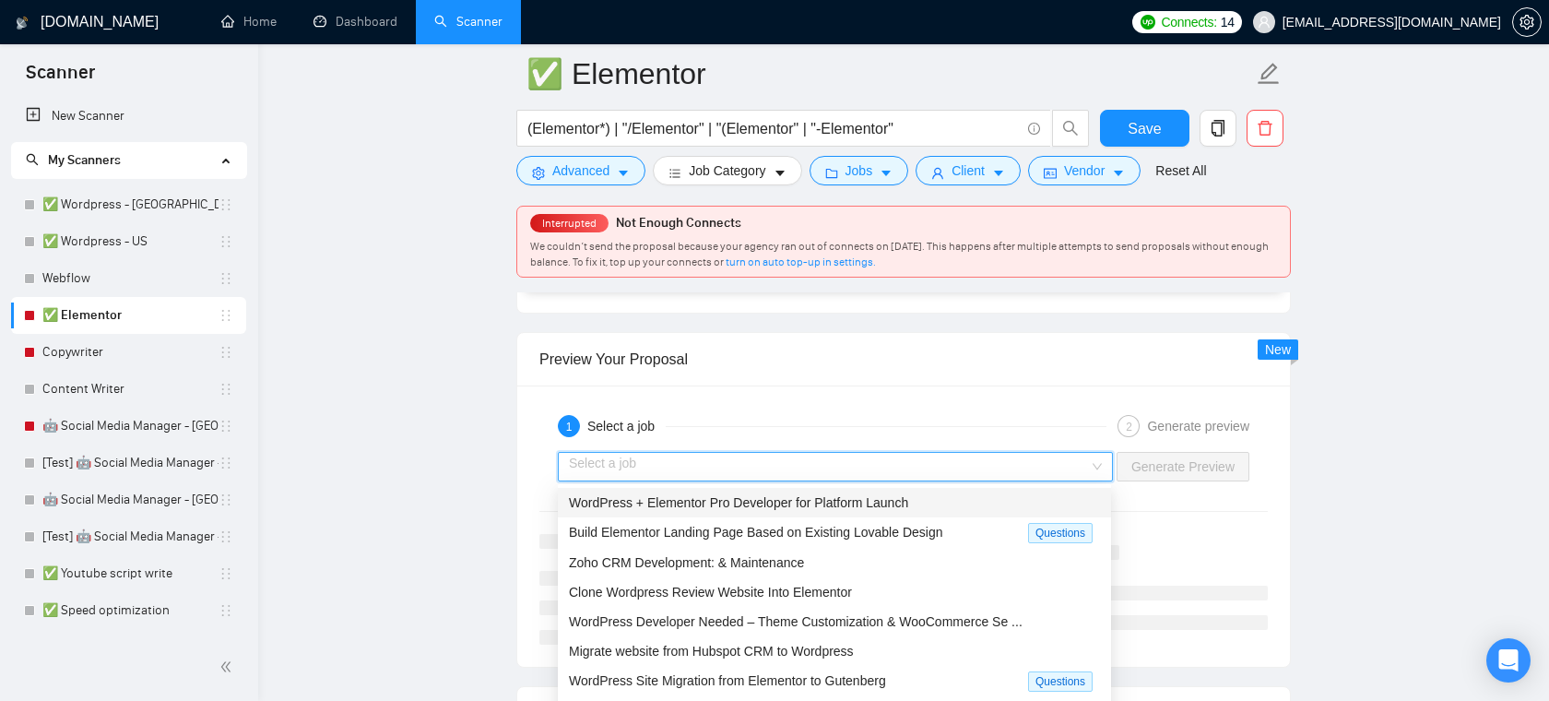
click at [746, 509] on span "WordPress + Elementor Pro Developer for Platform Launch" at bounding box center [738, 502] width 339 height 15
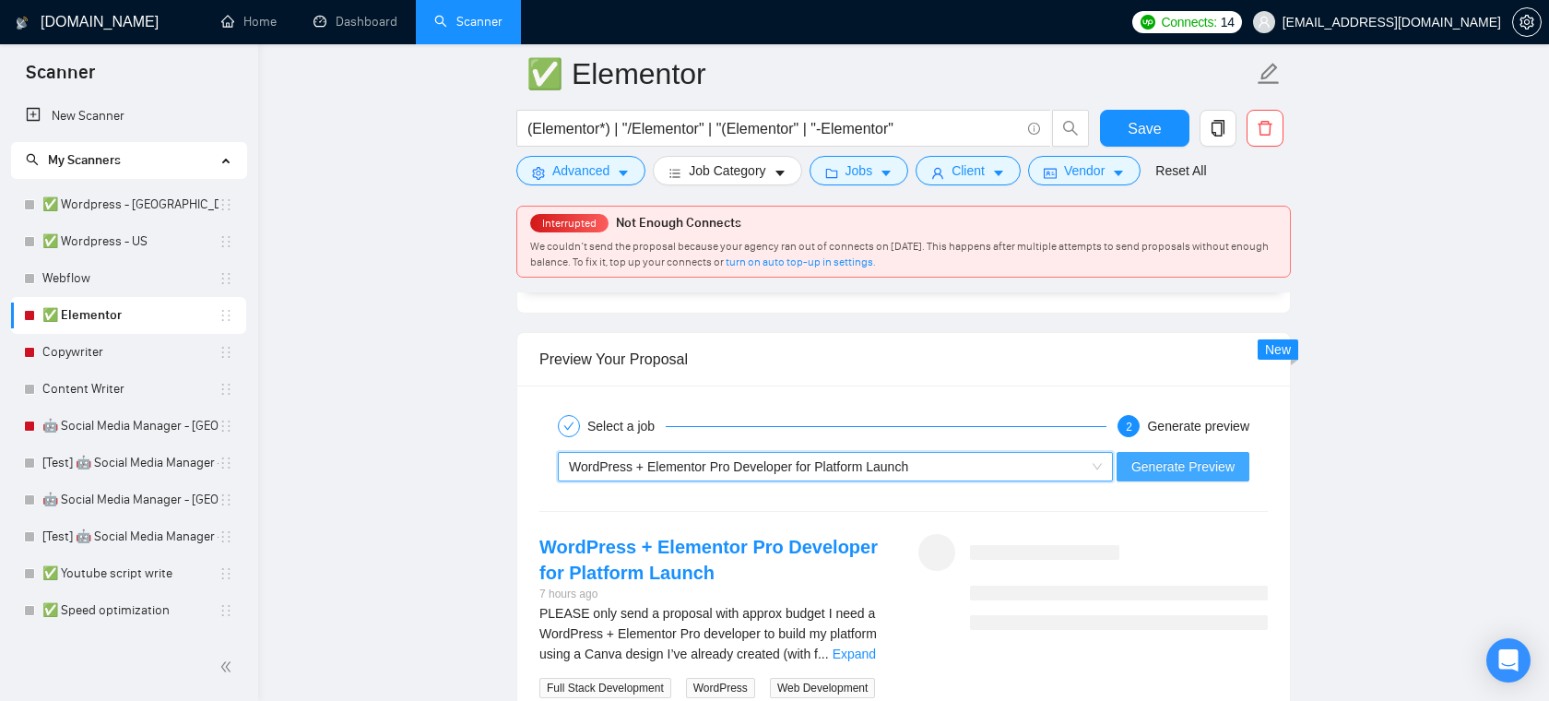
click at [1178, 467] on span "Generate Preview" at bounding box center [1182, 466] width 103 height 20
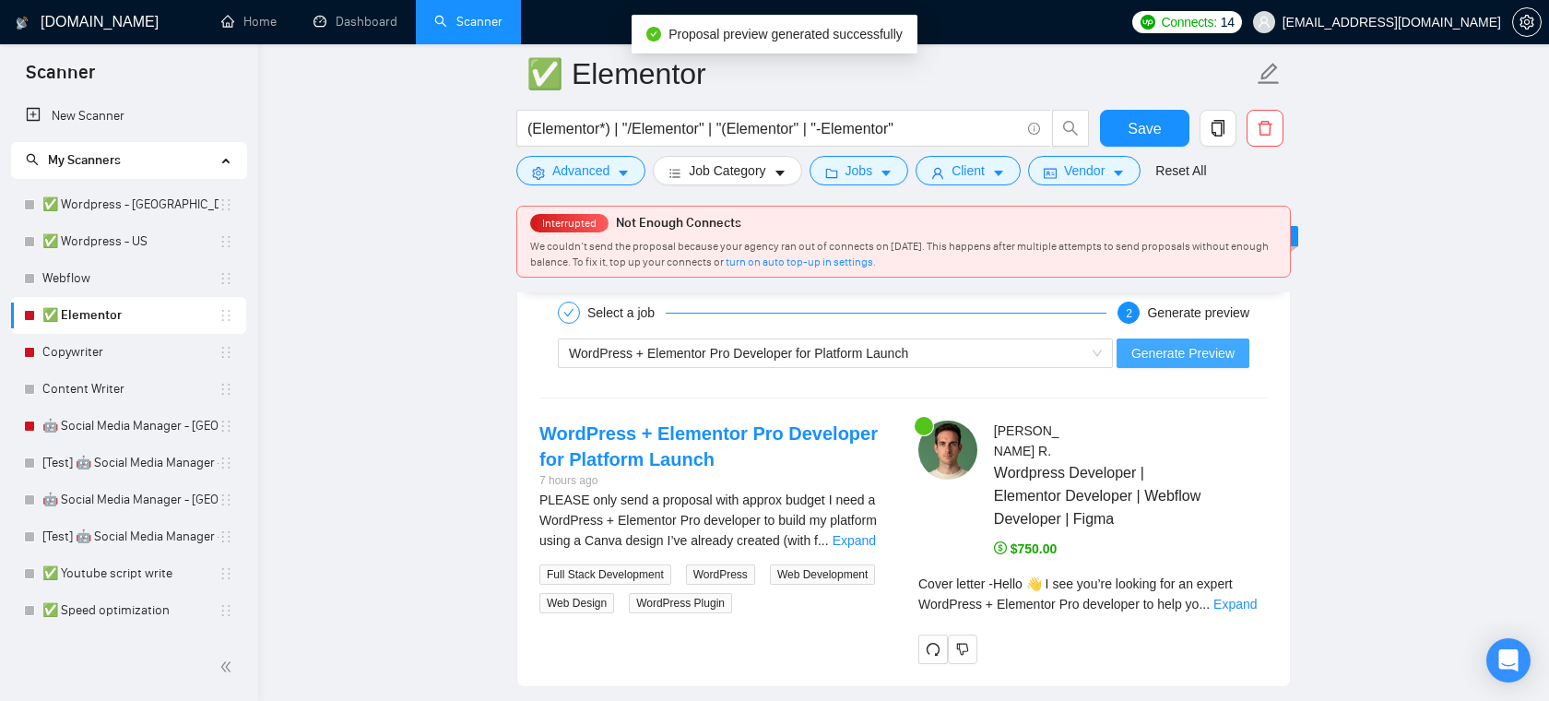
scroll to position [3656, 0]
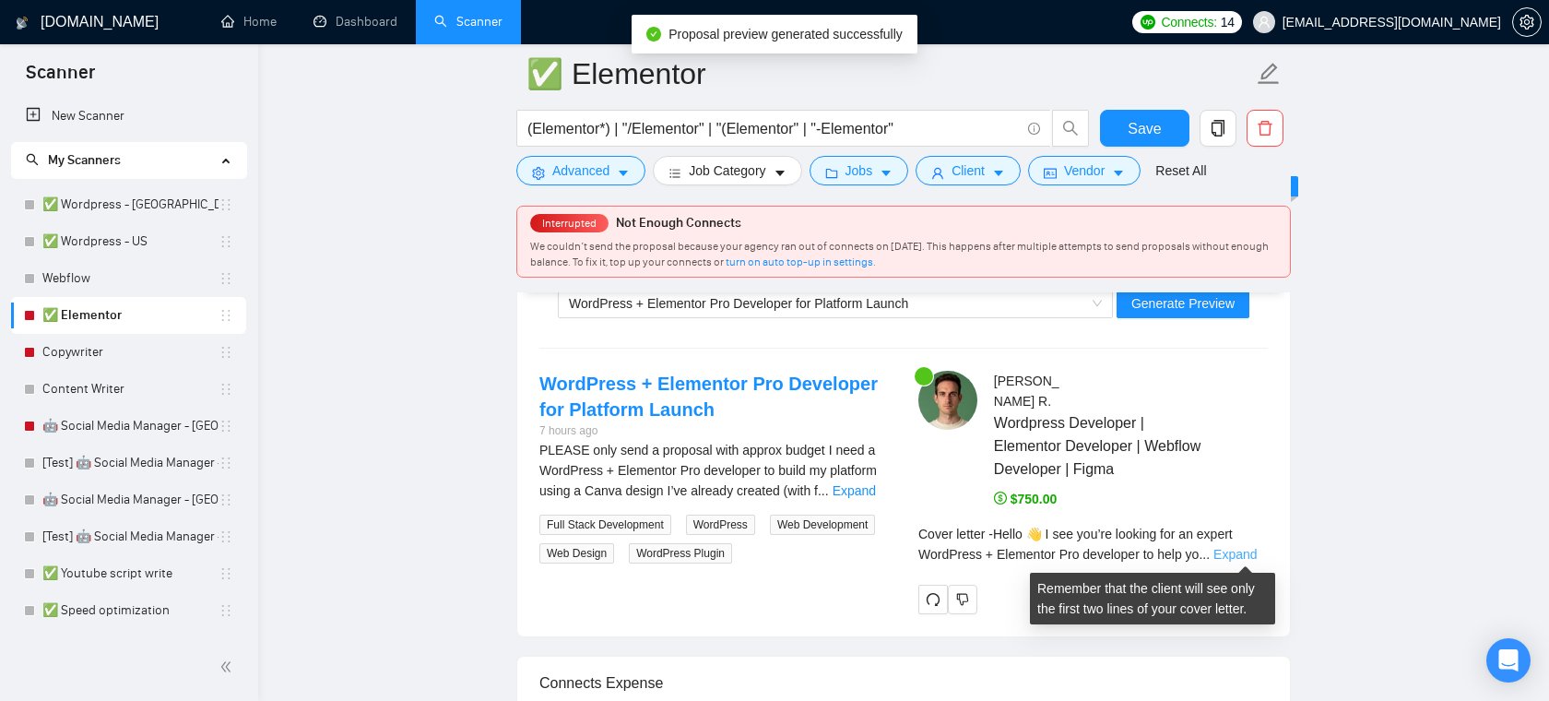
click at [1249, 547] on link "Expand" at bounding box center [1235, 554] width 43 height 15
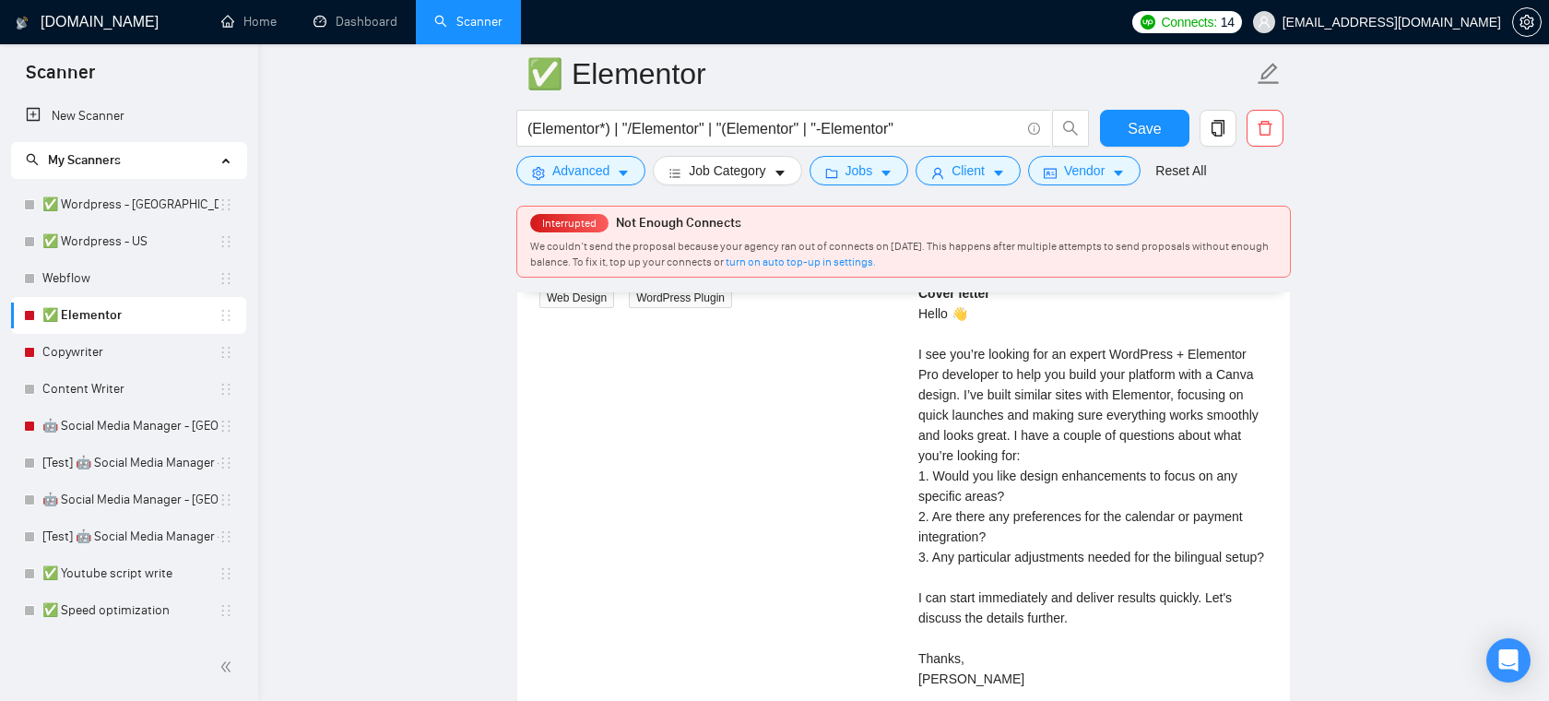
scroll to position [3899, 0]
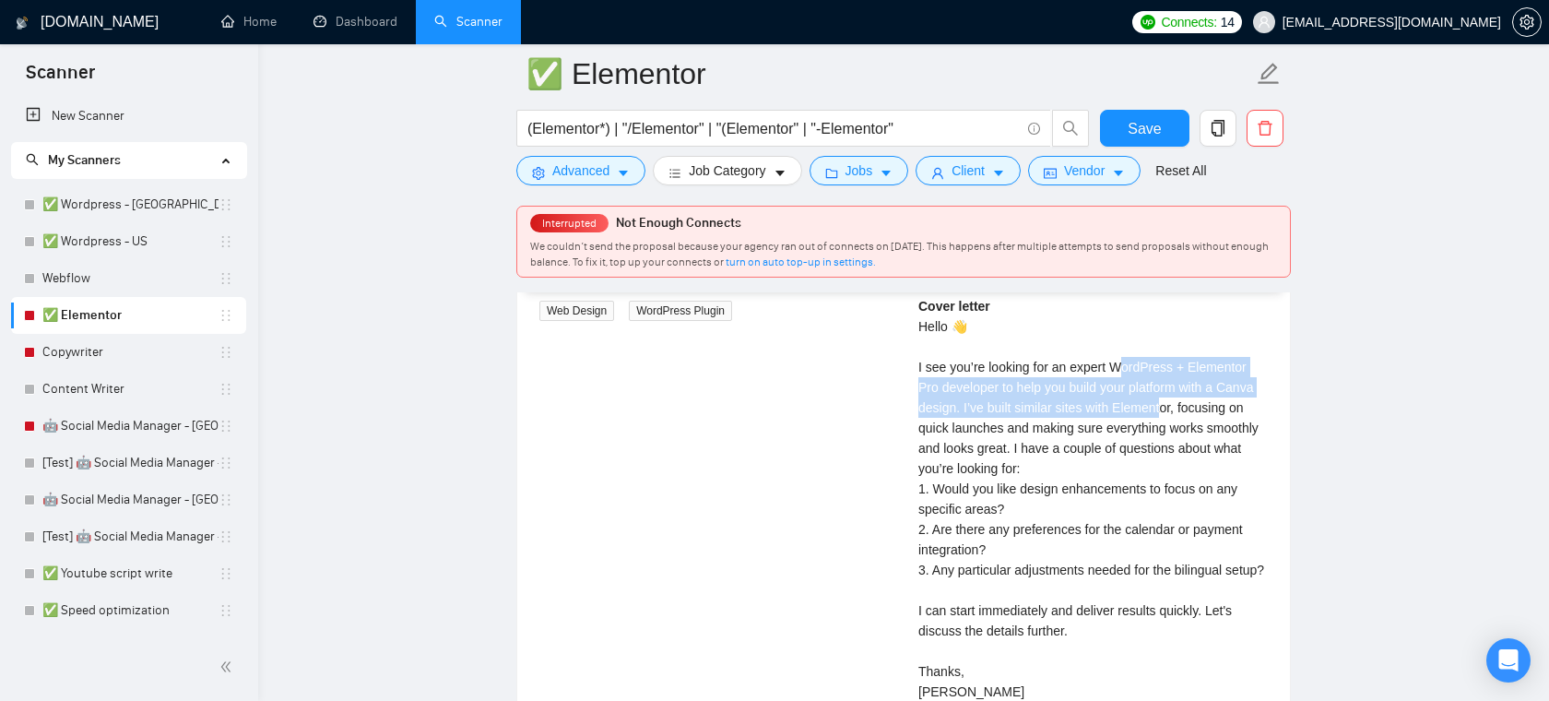
drag, startPoint x: 1123, startPoint y: 357, endPoint x: 1169, endPoint y: 409, distance: 69.2
click at [1169, 409] on div "Cover letter Hello 👋 I see you’re looking for an expert WordPress + Elementor P…" at bounding box center [1092, 499] width 349 height 406
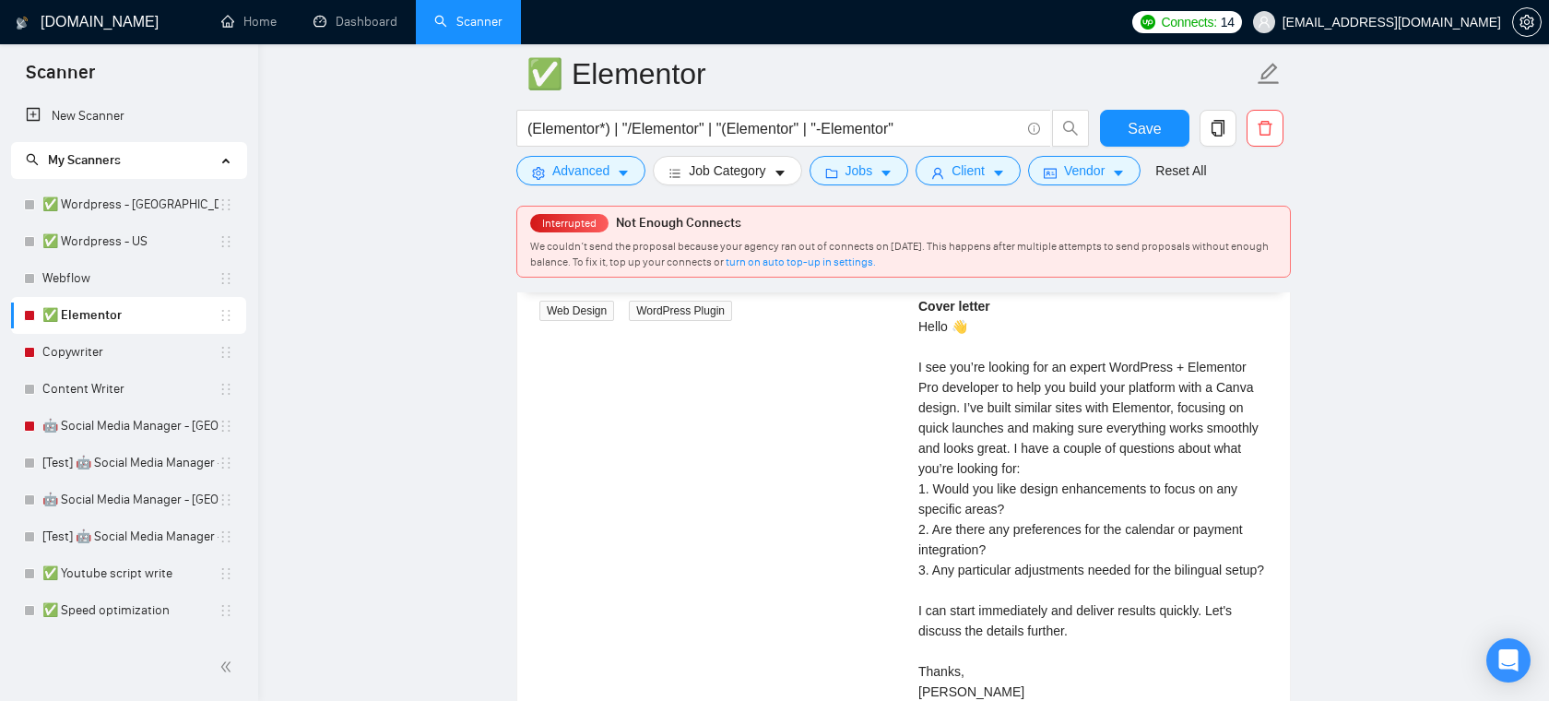
click at [1157, 428] on div "Cover letter Hello 👋 I see you’re looking for an expert WordPress + Elementor P…" at bounding box center [1092, 499] width 349 height 406
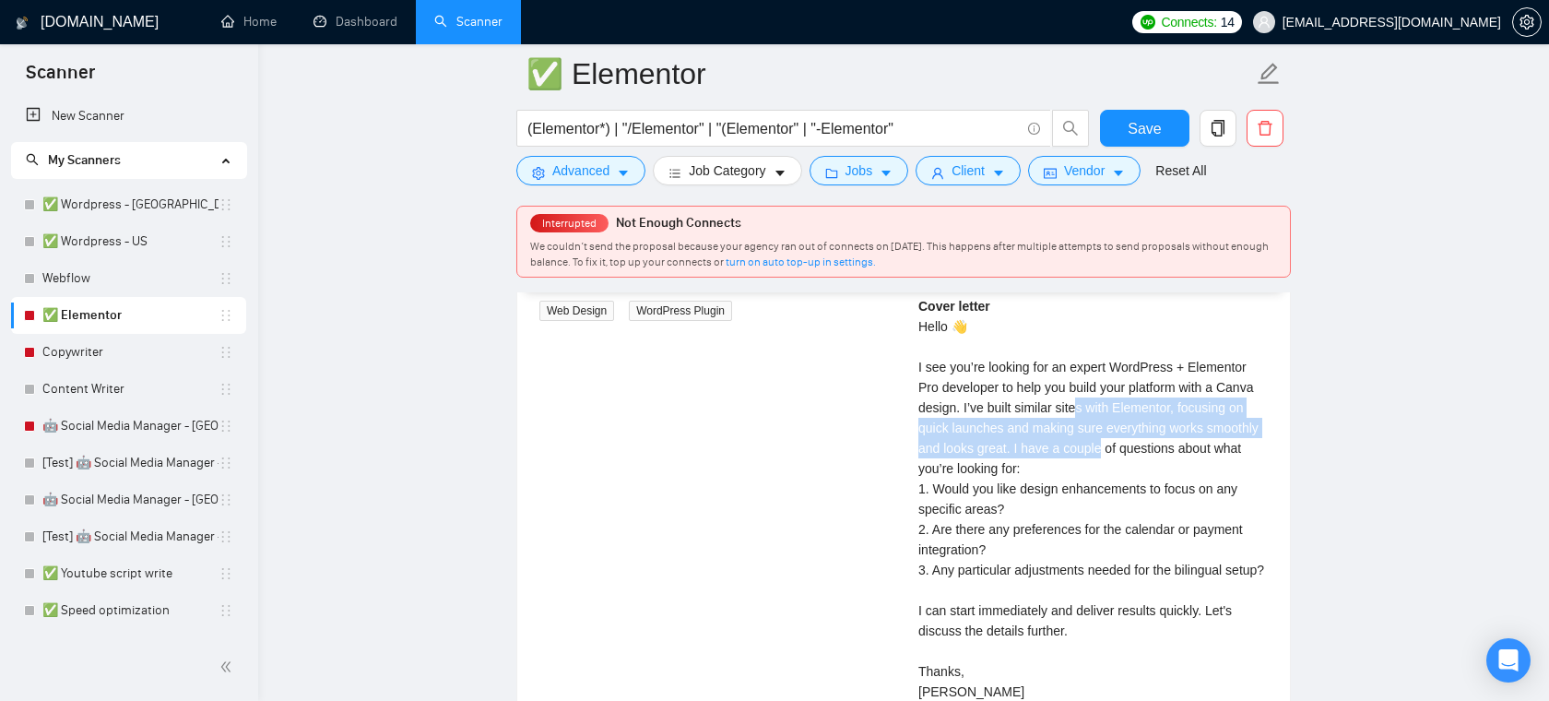
drag, startPoint x: 1081, startPoint y: 404, endPoint x: 1163, endPoint y: 454, distance: 96.0
click at [1163, 454] on div "Cover letter Hello 👋 I see you’re looking for an expert WordPress + Elementor P…" at bounding box center [1092, 499] width 349 height 406
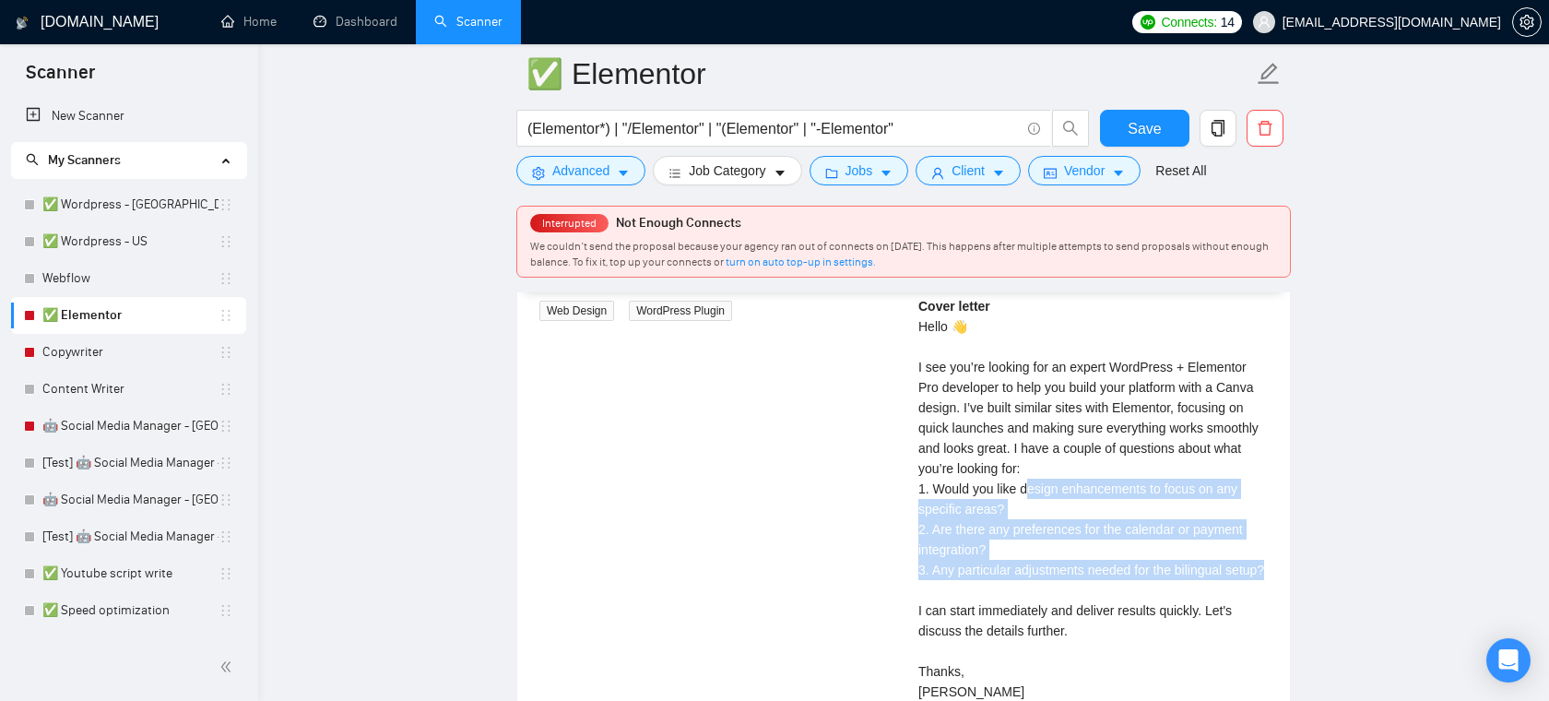
drag, startPoint x: 1138, startPoint y: 590, endPoint x: 1029, endPoint y: 485, distance: 151.3
click at [1029, 485] on div "Cover letter Hello 👋 I see you’re looking for an expert WordPress + Elementor P…" at bounding box center [1092, 499] width 349 height 406
click at [1030, 489] on div "Cover letter Hello 👋 I see you’re looking for an expert WordPress + Elementor P…" at bounding box center [1092, 499] width 349 height 406
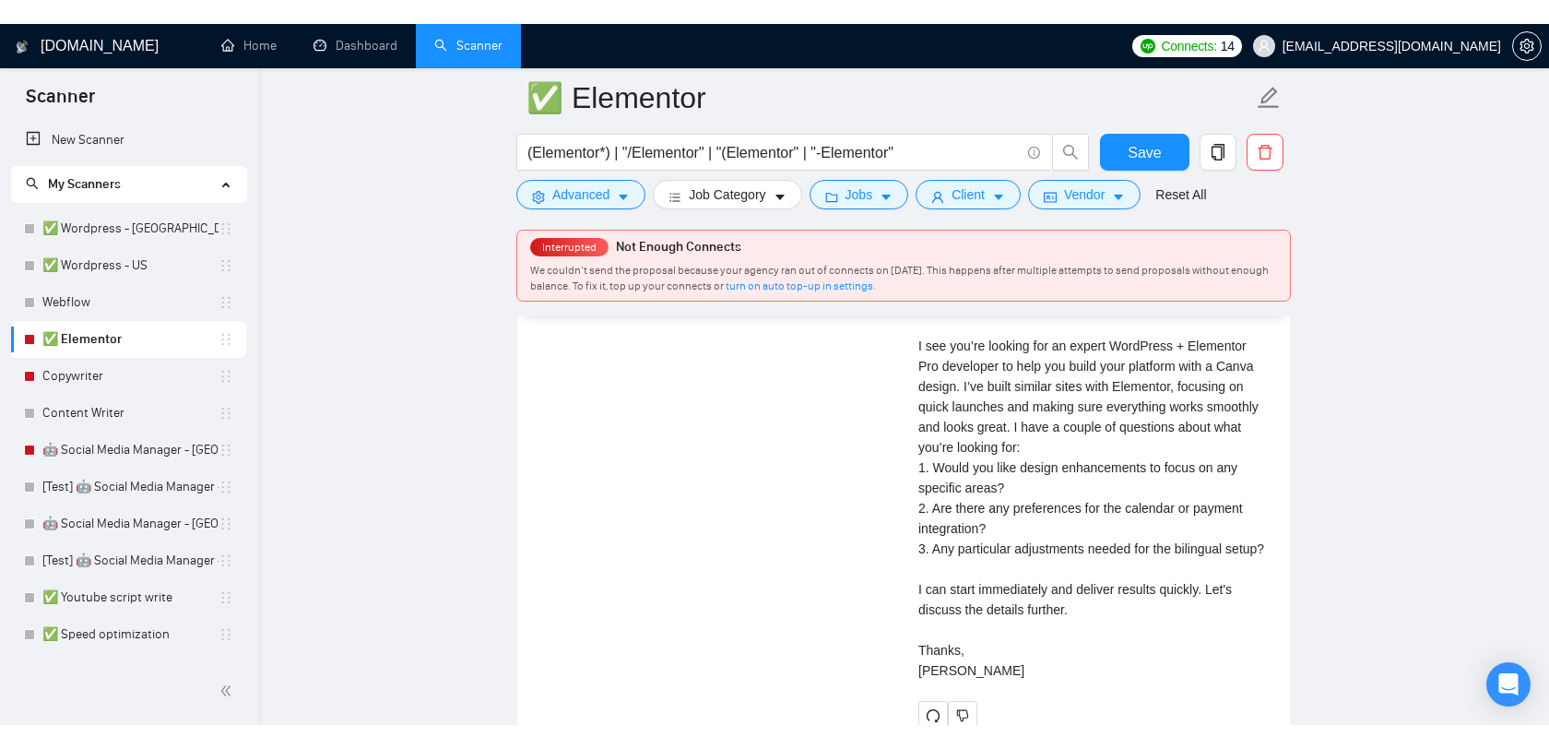
scroll to position [3951, 0]
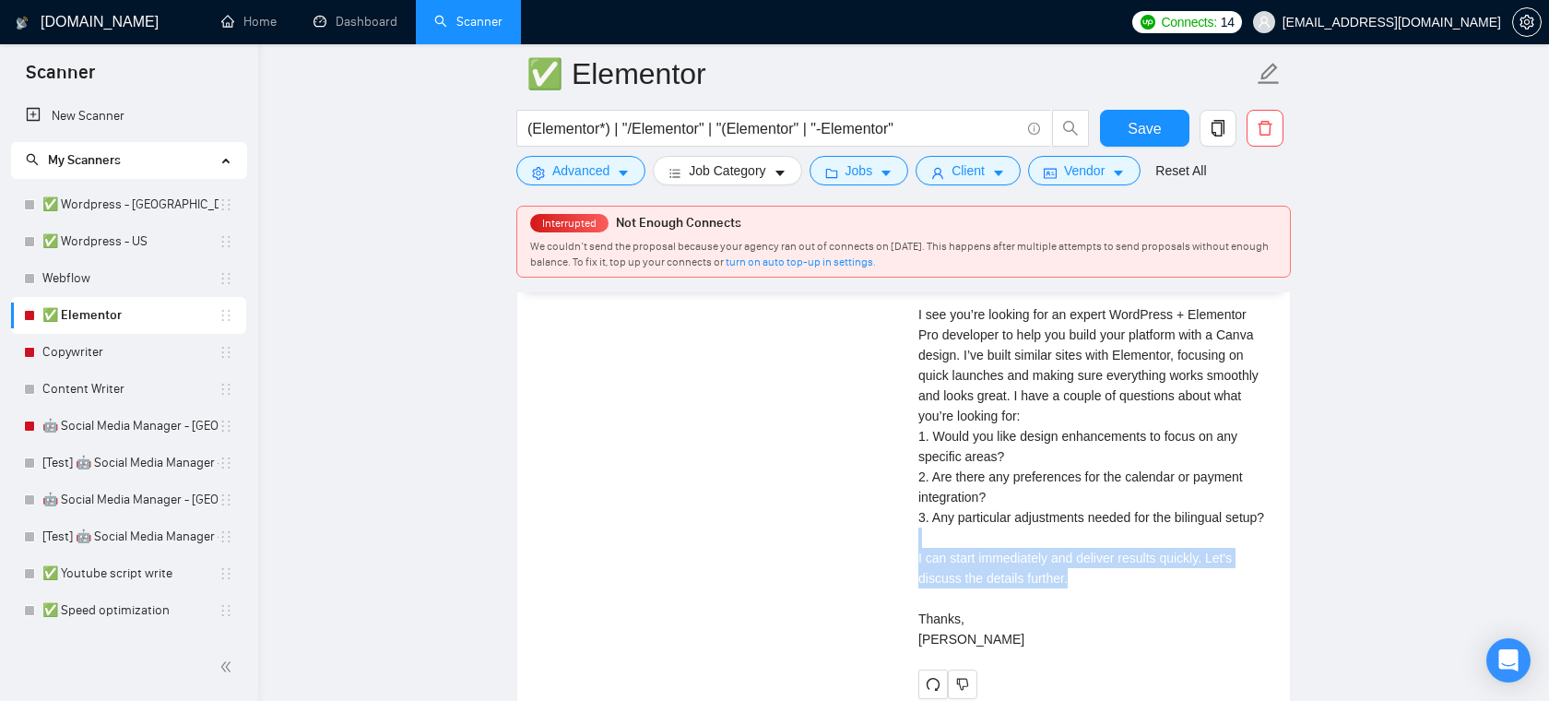
drag, startPoint x: 1121, startPoint y: 598, endPoint x: 1023, endPoint y: 556, distance: 107.4
click at [1023, 556] on div "Cover letter Hello 👋 I see you’re looking for an expert WordPress + Elementor P…" at bounding box center [1092, 446] width 349 height 406
click at [1065, 587] on div "Cover letter Hello 👋 I see you’re looking for an expert WordPress + Elementor P…" at bounding box center [1092, 446] width 349 height 406
